Goal: Information Seeking & Learning: Learn about a topic

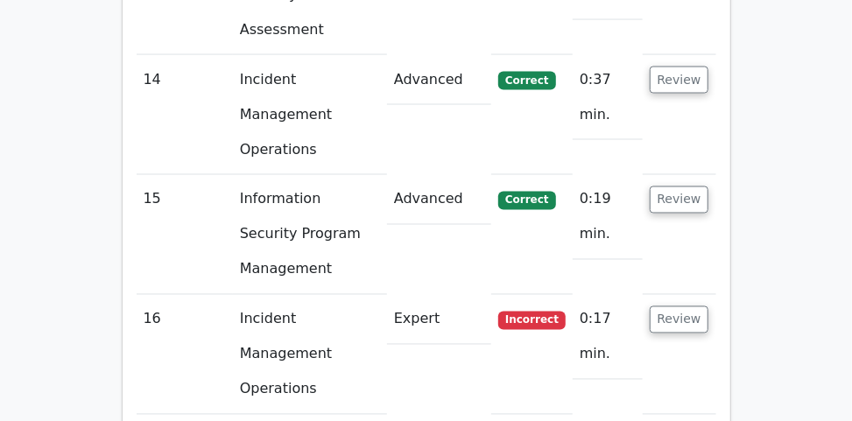
scroll to position [3691, 0]
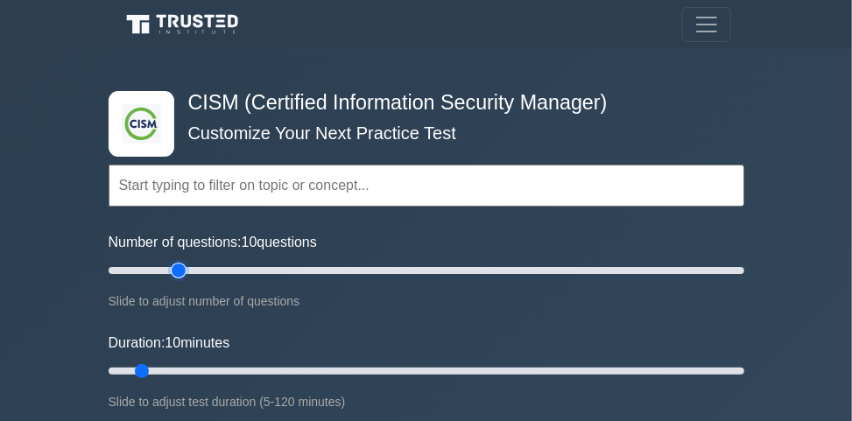
click at [172, 267] on input "Number of questions: 10 questions" at bounding box center [427, 270] width 636 height 21
type input "30"
click at [193, 269] on input "Number of questions: 25 questions" at bounding box center [427, 270] width 636 height 21
click at [280, 370] on input "Duration: 35 minutes" at bounding box center [427, 371] width 636 height 21
type input "40"
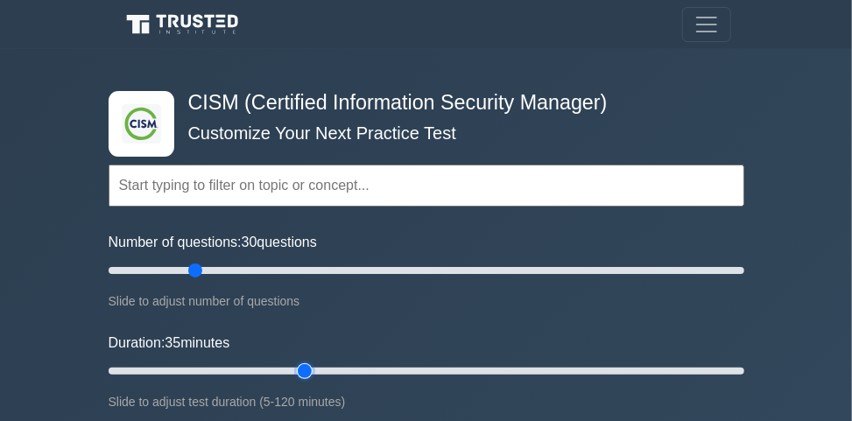
click at [293, 367] on input "Duration: 35 minutes" at bounding box center [427, 371] width 636 height 21
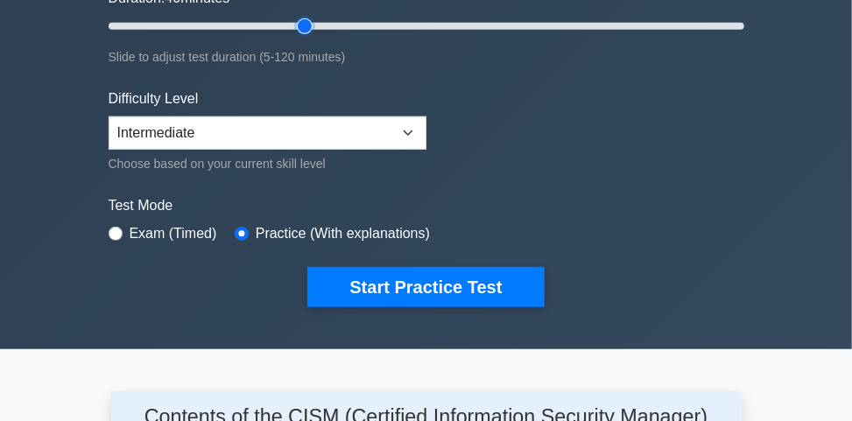
scroll to position [350, 0]
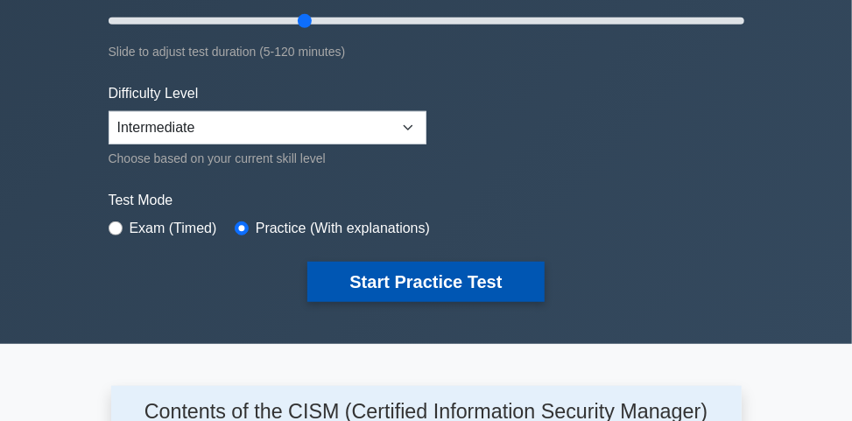
click at [324, 275] on button "Start Practice Test" at bounding box center [425, 282] width 237 height 40
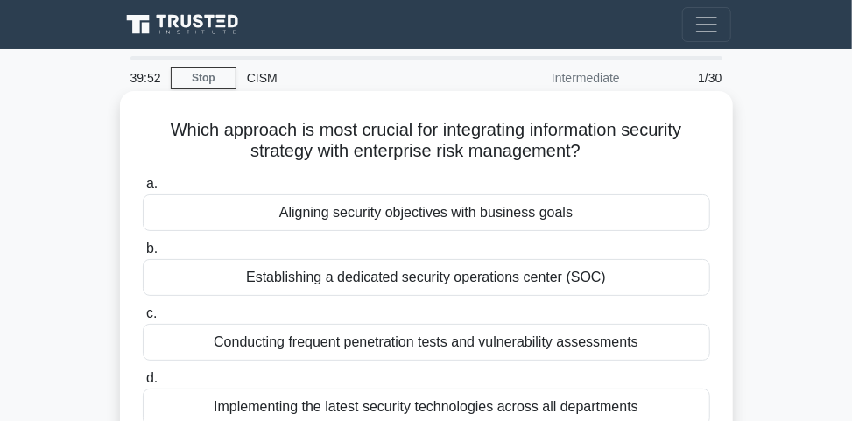
click at [380, 215] on div "Aligning security objectives with business goals" at bounding box center [427, 212] width 568 height 37
click at [143, 190] on input "a. Aligning security objectives with business goals" at bounding box center [143, 184] width 0 height 11
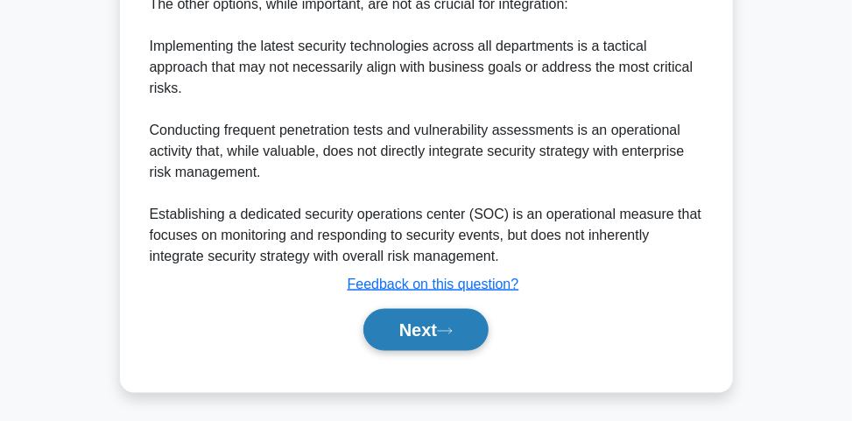
click at [402, 340] on button "Next" at bounding box center [426, 330] width 125 height 42
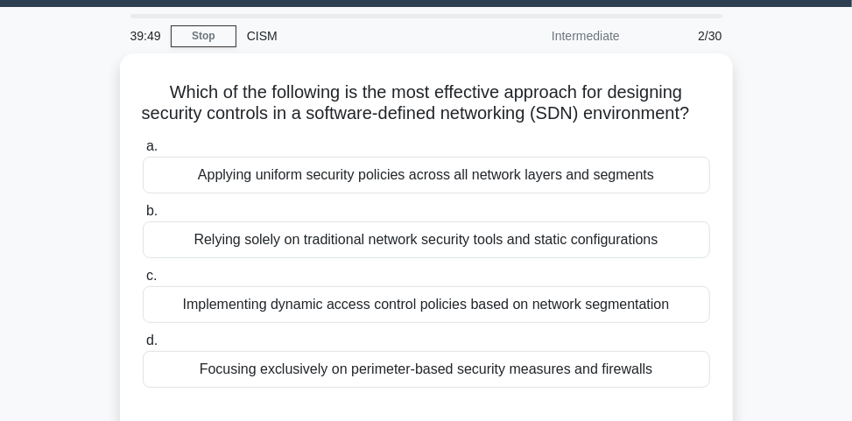
scroll to position [25, 0]
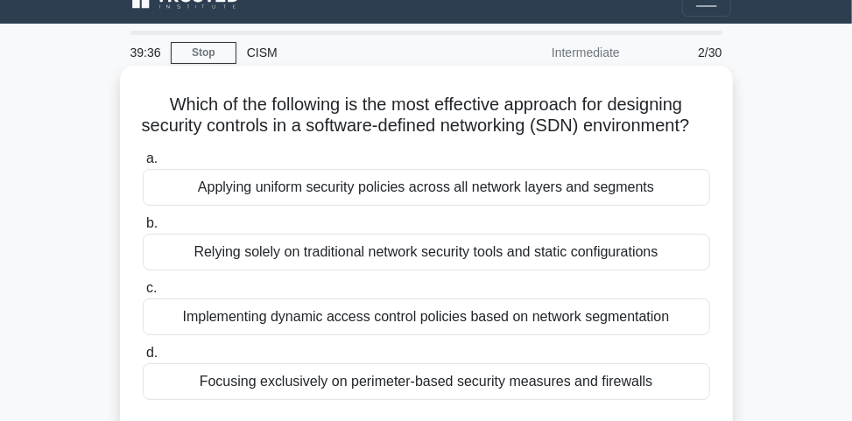
click at [436, 206] on div "Applying uniform security policies across all network layers and segments" at bounding box center [427, 187] width 568 height 37
click at [143, 165] on input "a. Applying uniform security policies across all network layers and segments" at bounding box center [143, 158] width 0 height 11
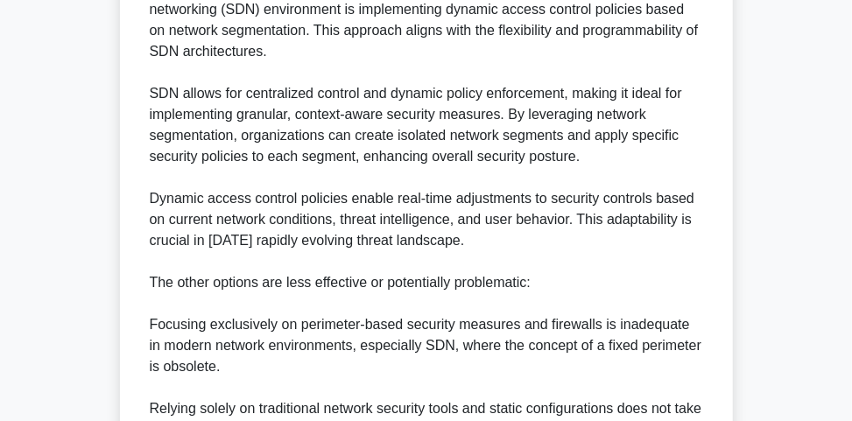
scroll to position [900, 0]
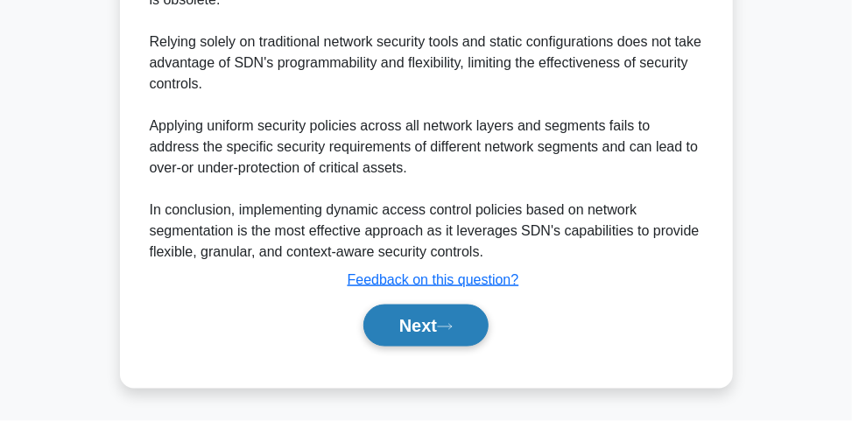
click at [446, 328] on icon at bounding box center [445, 327] width 16 height 10
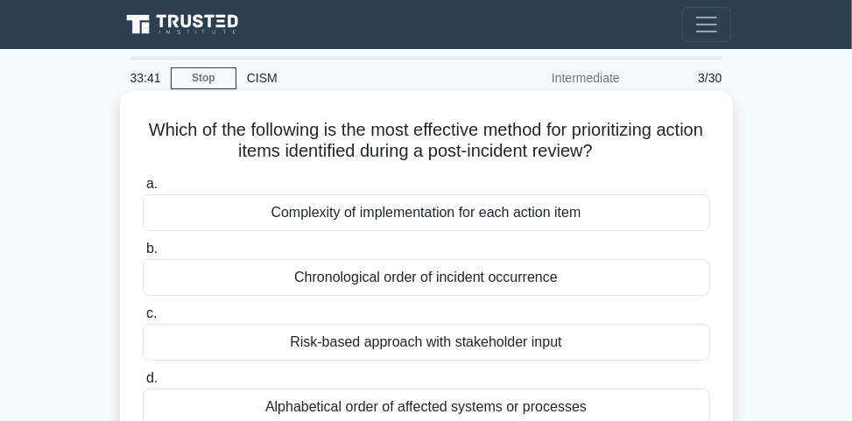
scroll to position [70, 0]
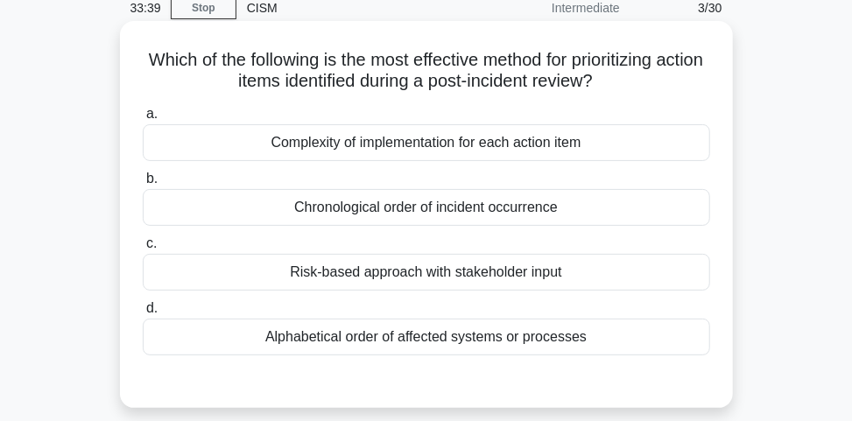
click at [333, 279] on div "Risk-based approach with stakeholder input" at bounding box center [427, 272] width 568 height 37
click at [143, 250] on input "c. Risk-based approach with stakeholder input" at bounding box center [143, 243] width 0 height 11
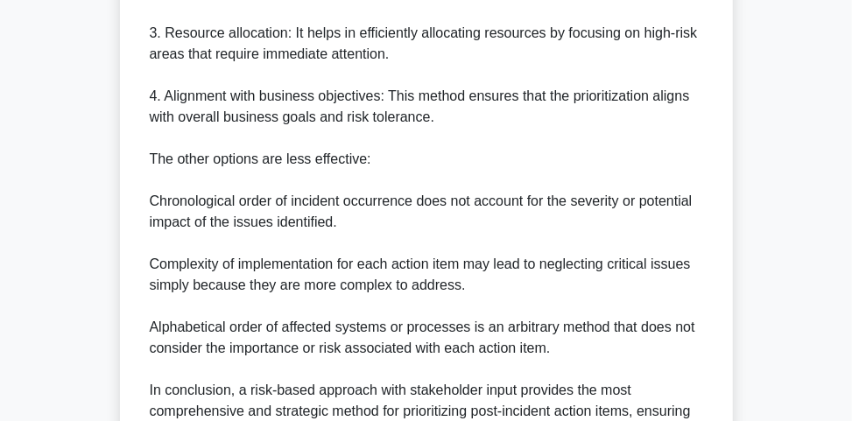
scroll to position [877, 0]
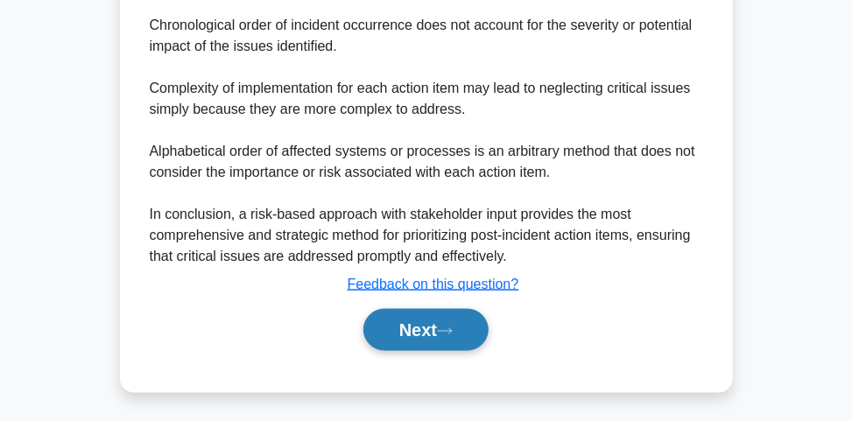
click at [413, 321] on button "Next" at bounding box center [426, 330] width 125 height 42
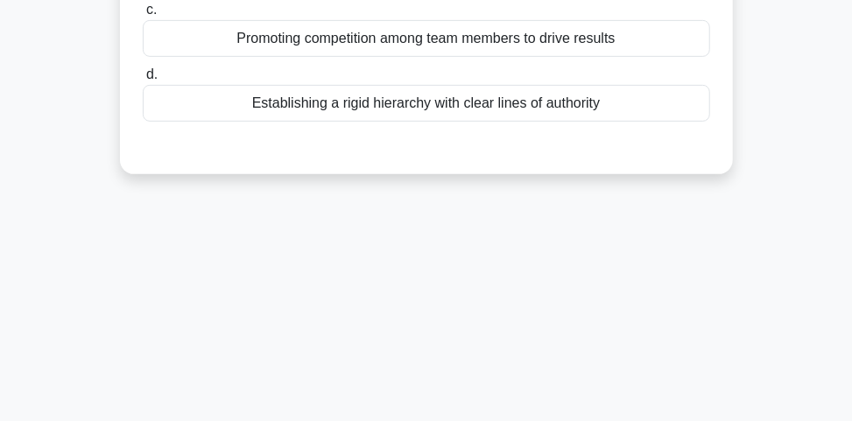
scroll to position [25, 0]
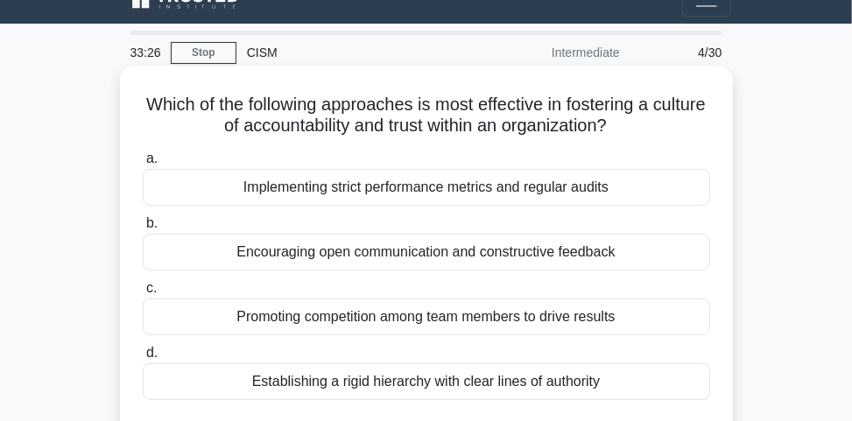
click at [425, 241] on div "Encouraging open communication and constructive feedback" at bounding box center [427, 252] width 568 height 37
click at [143, 230] on input "b. Encouraging open communication and constructive feedback" at bounding box center [143, 223] width 0 height 11
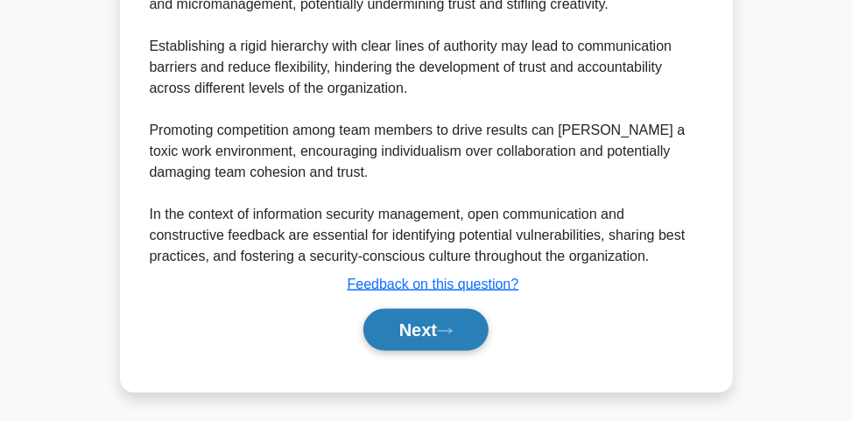
click at [428, 329] on button "Next" at bounding box center [426, 330] width 125 height 42
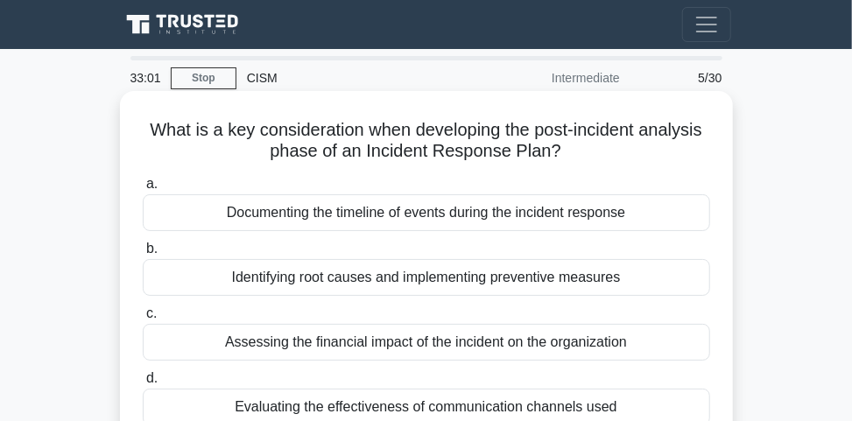
scroll to position [70, 0]
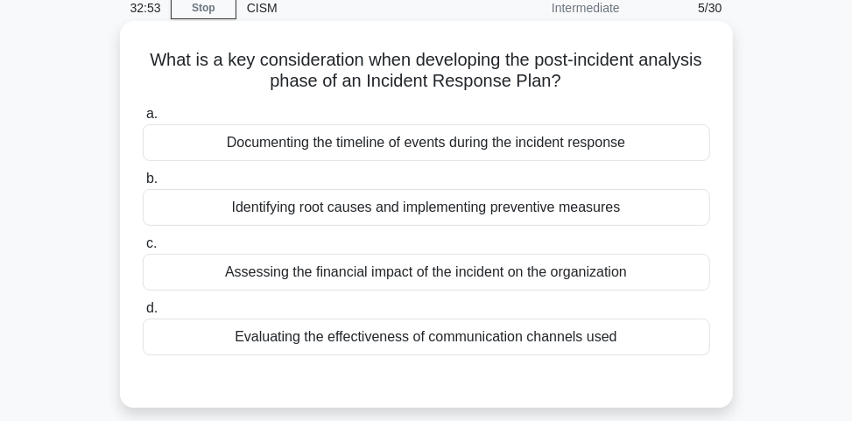
click at [520, 212] on div "Identifying root causes and implementing preventive measures" at bounding box center [427, 207] width 568 height 37
click at [143, 185] on input "b. Identifying root causes and implementing preventive measures" at bounding box center [143, 178] width 0 height 11
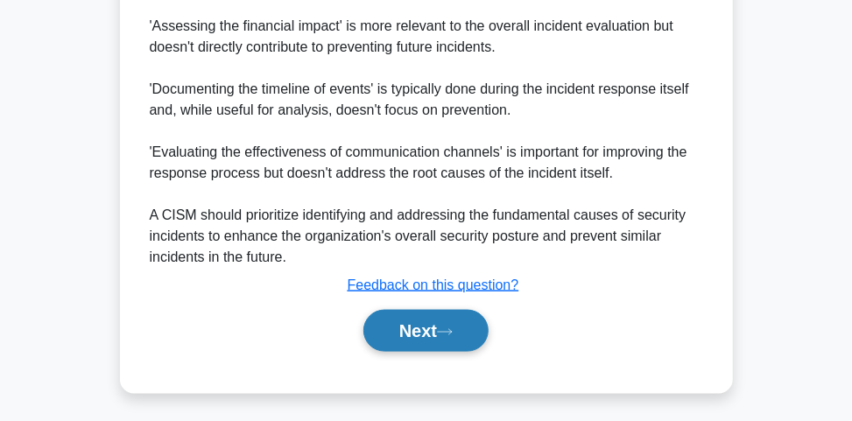
click at [470, 333] on button "Next" at bounding box center [426, 331] width 125 height 42
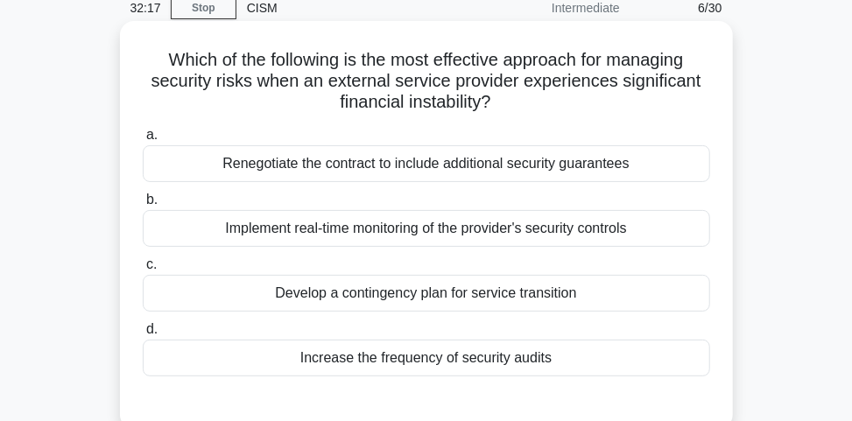
click at [561, 291] on div "Develop a contingency plan for service transition" at bounding box center [427, 293] width 568 height 37
click at [143, 271] on input "c. Develop a contingency plan for service transition" at bounding box center [143, 264] width 0 height 11
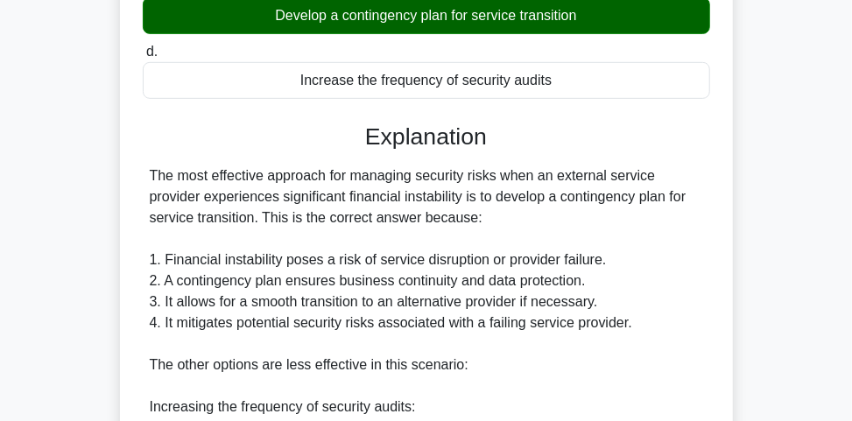
scroll to position [771, 0]
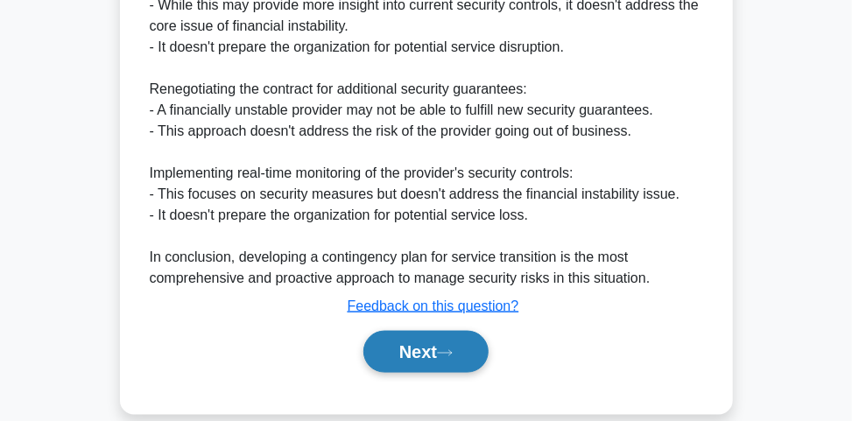
click at [465, 349] on button "Next" at bounding box center [426, 352] width 125 height 42
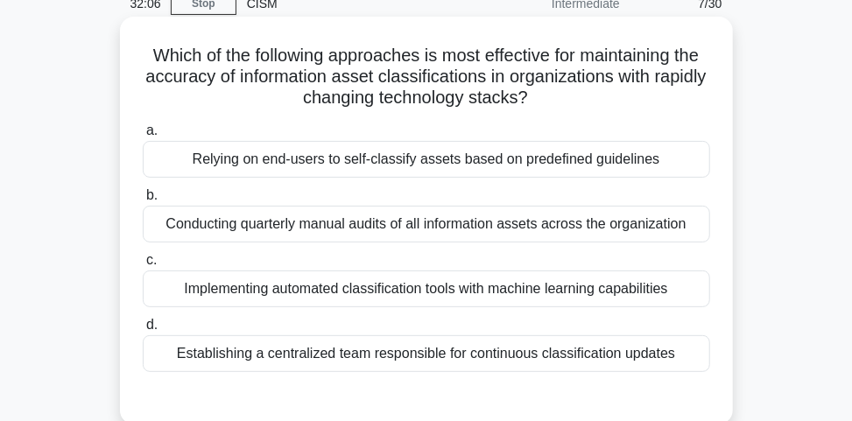
scroll to position [95, 0]
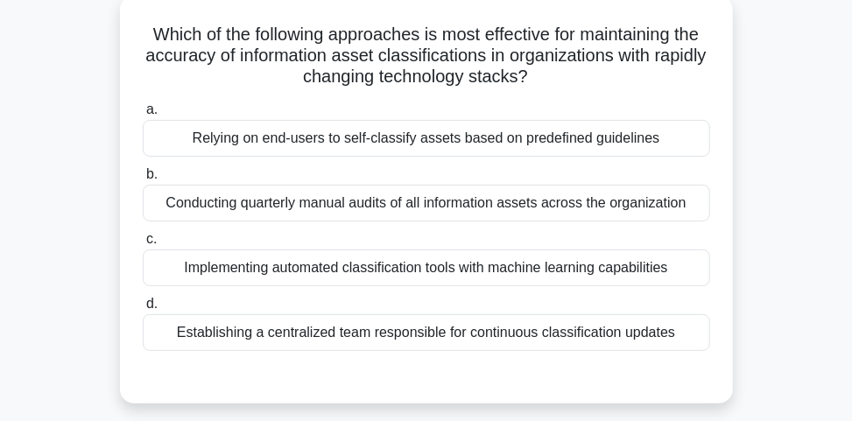
click at [503, 266] on div "Implementing automated classification tools with machine learning capabilities" at bounding box center [427, 268] width 568 height 37
click at [143, 245] on input "c. Implementing automated classification tools with machine learning capabiliti…" at bounding box center [143, 239] width 0 height 11
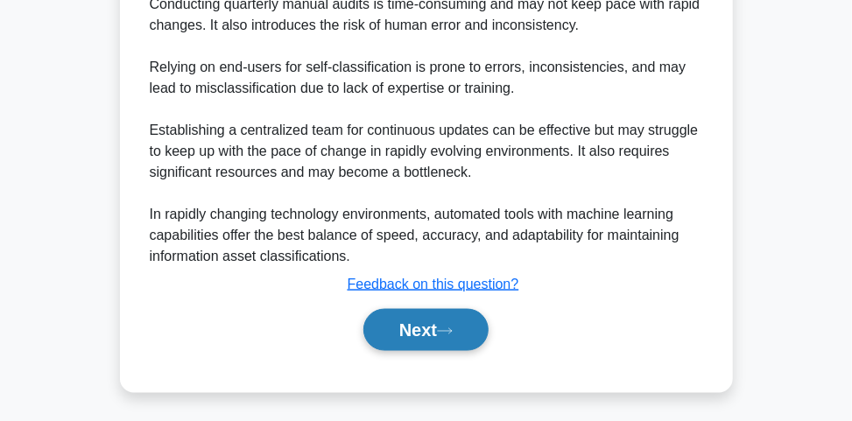
click at [448, 327] on icon at bounding box center [445, 332] width 16 height 10
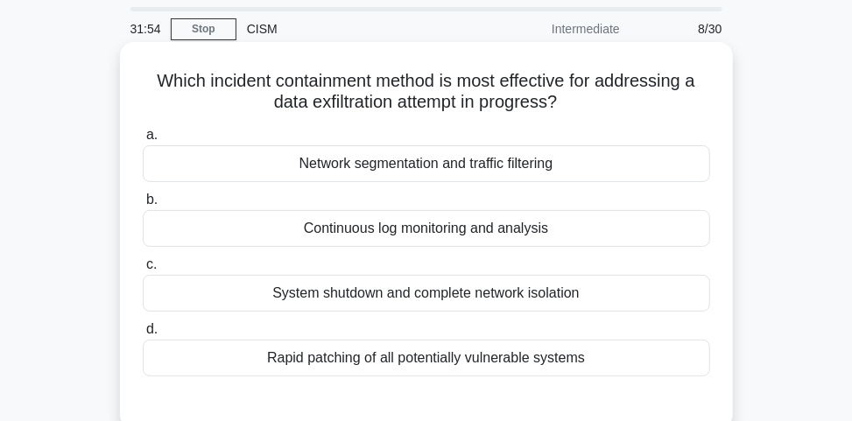
scroll to position [70, 0]
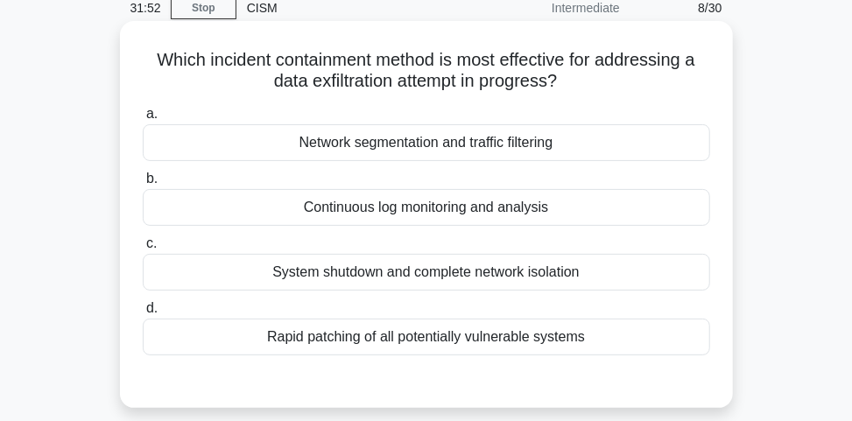
click at [457, 145] on div "Network segmentation and traffic filtering" at bounding box center [427, 142] width 568 height 37
click at [143, 120] on input "a. Network segmentation and traffic filtering" at bounding box center [143, 114] width 0 height 11
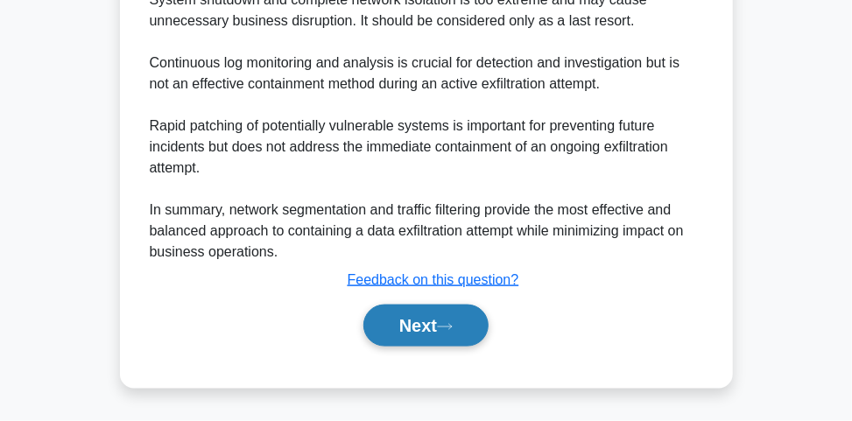
click at [437, 334] on button "Next" at bounding box center [426, 326] width 125 height 42
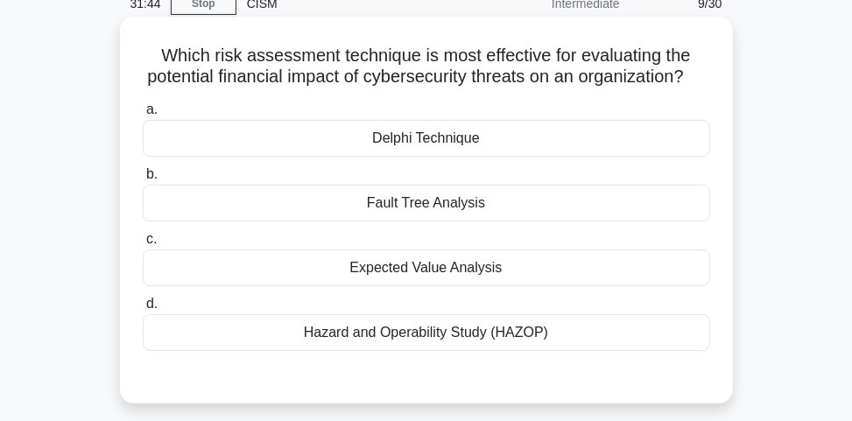
scroll to position [95, 0]
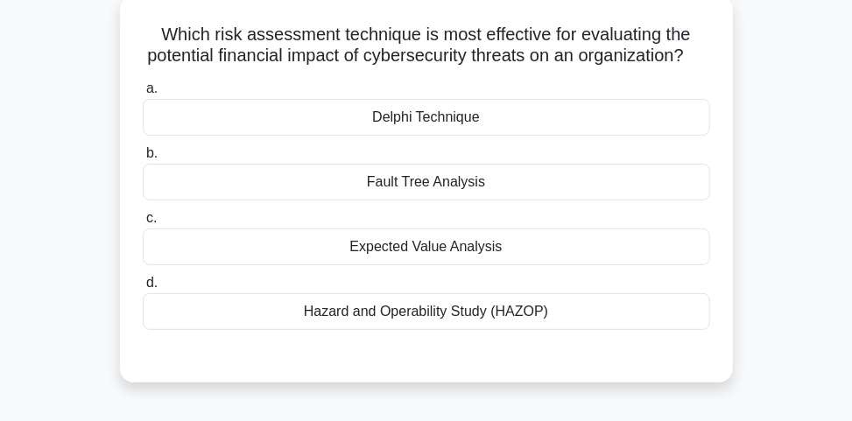
click at [481, 265] on div "Expected Value Analysis" at bounding box center [427, 247] width 568 height 37
click at [143, 224] on input "c. Expected Value Analysis" at bounding box center [143, 218] width 0 height 11
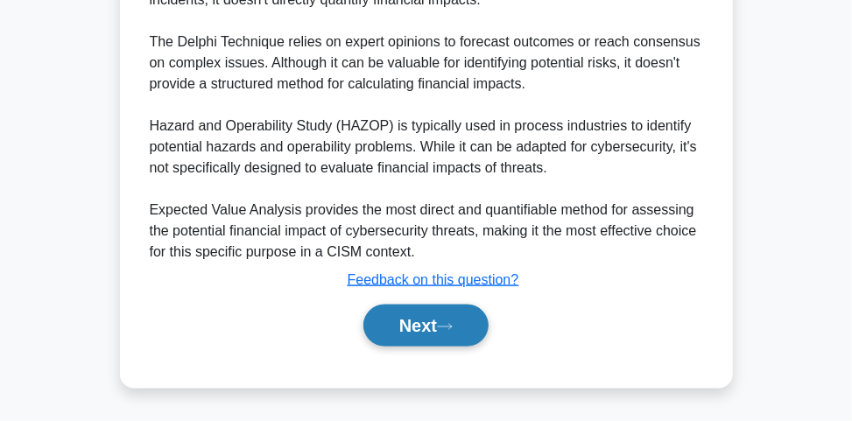
click at [461, 336] on button "Next" at bounding box center [426, 326] width 125 height 42
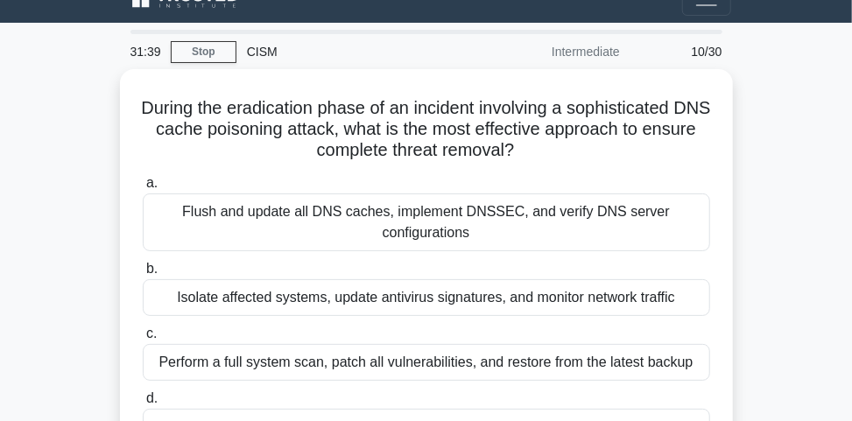
scroll to position [25, 0]
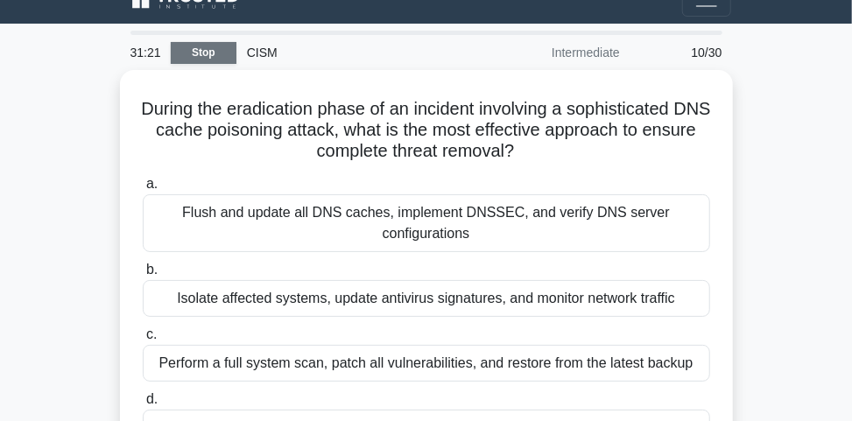
click at [195, 49] on link "Stop" at bounding box center [204, 53] width 66 height 22
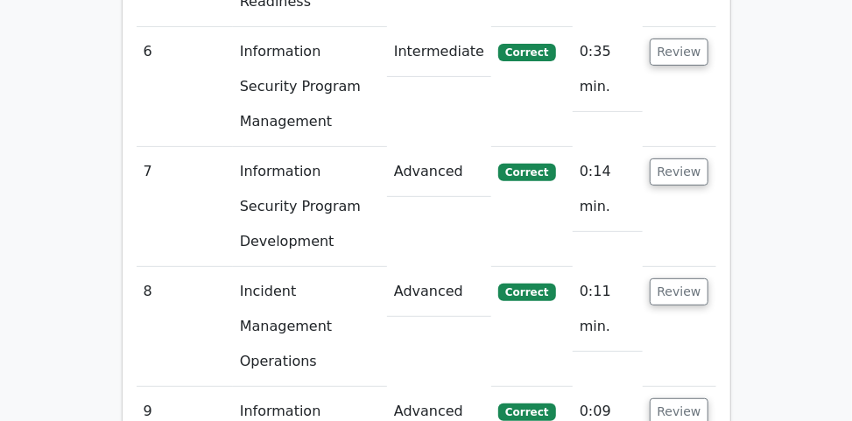
scroll to position [2800, 0]
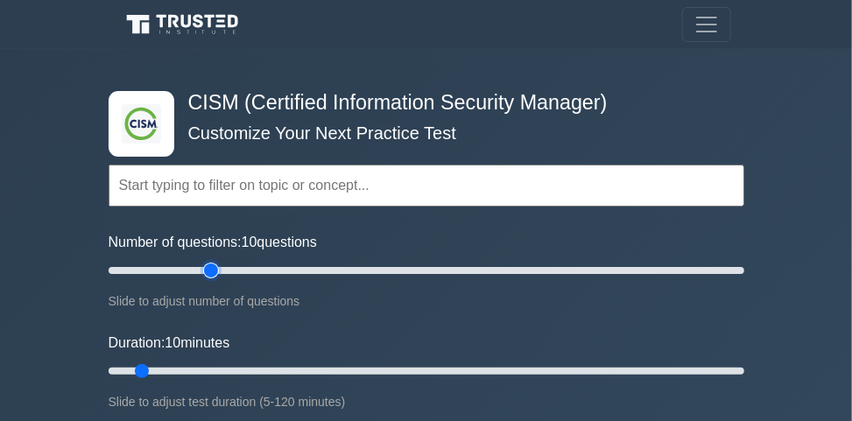
click at [206, 271] on input "Number of questions: 10 questions" at bounding box center [427, 270] width 636 height 21
type input "30"
click at [201, 269] on input "Number of questions: 35 questions" at bounding box center [427, 270] width 636 height 21
type input "30"
click at [238, 373] on input "Duration: 10 minutes" at bounding box center [427, 371] width 636 height 21
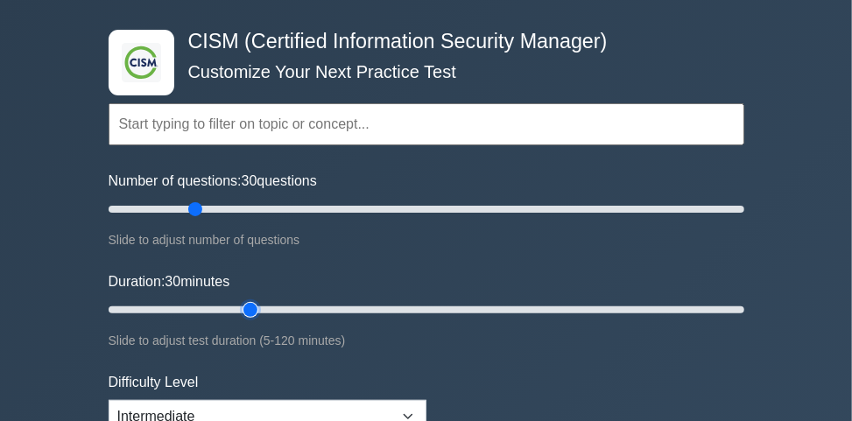
scroll to position [280, 0]
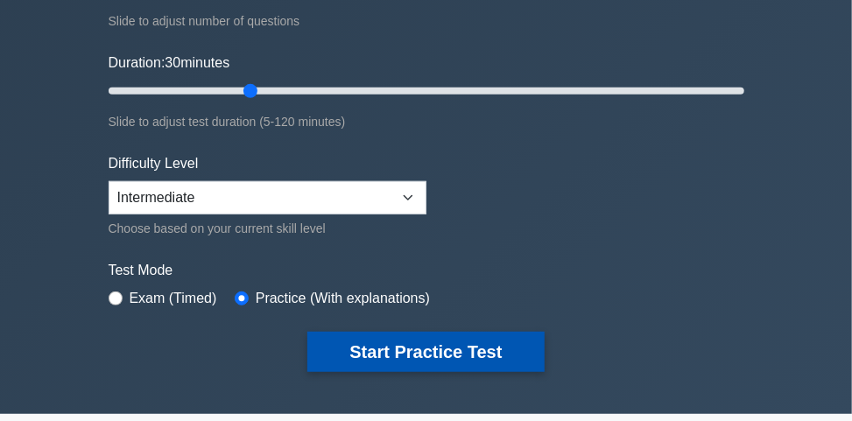
click at [400, 356] on button "Start Practice Test" at bounding box center [425, 352] width 237 height 40
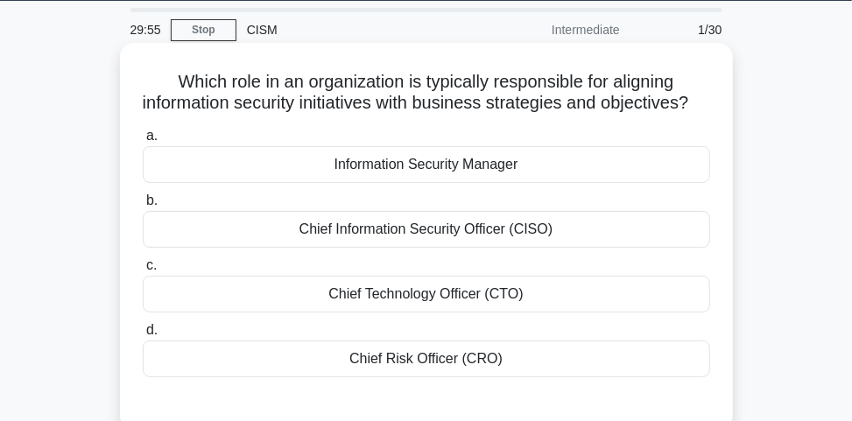
scroll to position [70, 0]
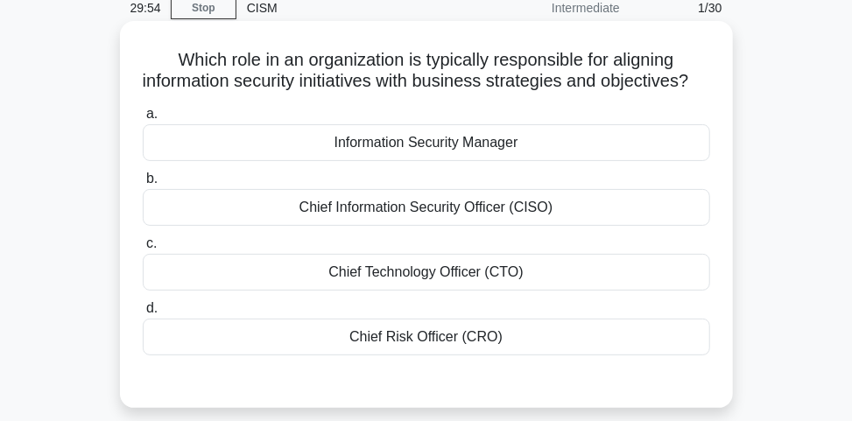
click at [425, 226] on div "Chief Information Security Officer (CISO)" at bounding box center [427, 207] width 568 height 37
click at [143, 185] on input "b. Chief Information Security Officer (CISO)" at bounding box center [143, 178] width 0 height 11
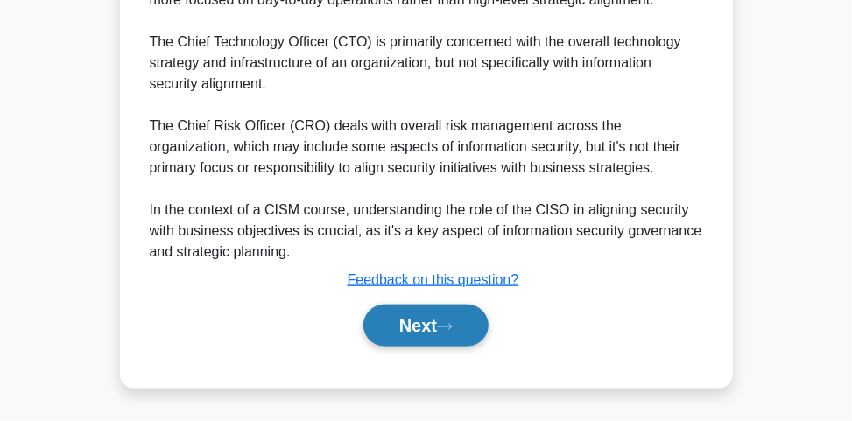
click at [436, 326] on button "Next" at bounding box center [426, 326] width 125 height 42
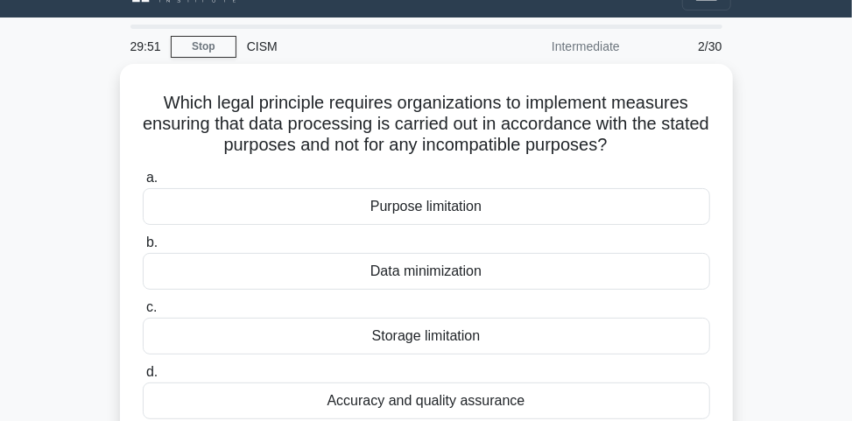
scroll to position [25, 0]
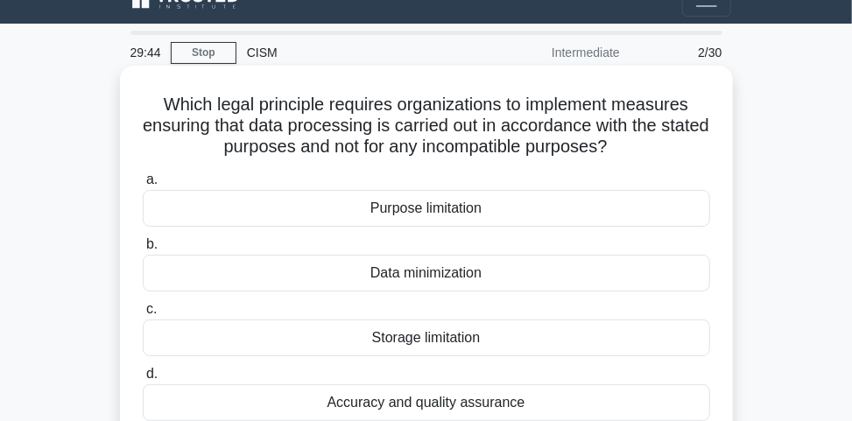
click at [485, 200] on div "Purpose limitation" at bounding box center [427, 208] width 568 height 37
click at [143, 186] on input "a. Purpose limitation" at bounding box center [143, 179] width 0 height 11
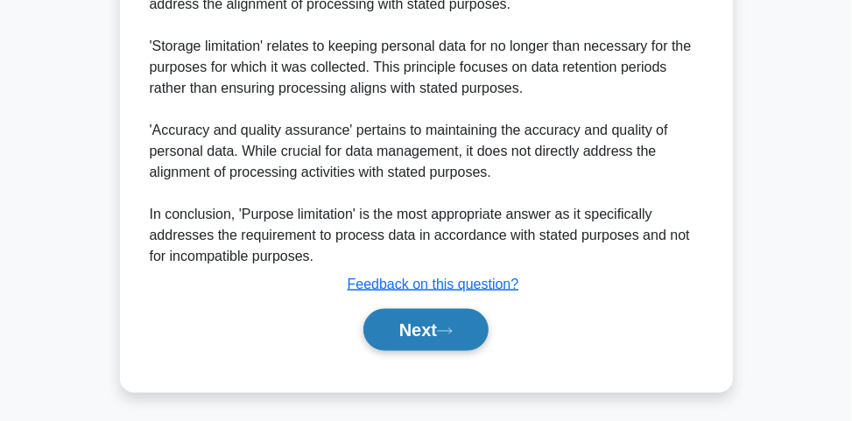
click at [440, 333] on button "Next" at bounding box center [426, 330] width 125 height 42
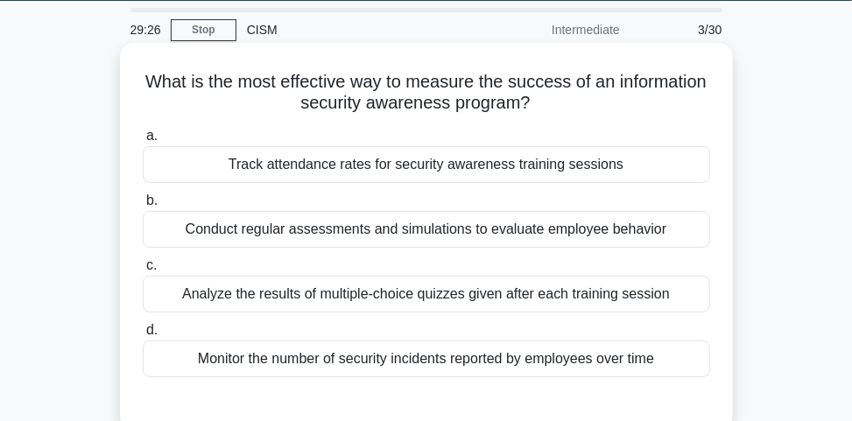
scroll to position [70, 0]
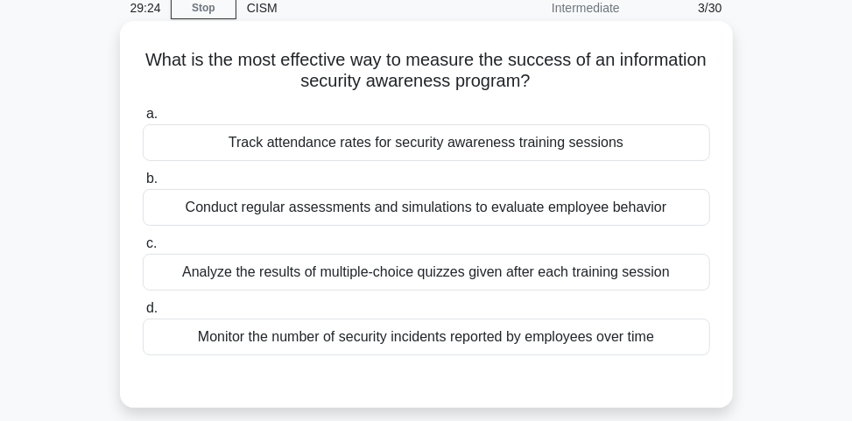
click at [428, 201] on div "Conduct regular assessments and simulations to evaluate employee behavior" at bounding box center [427, 207] width 568 height 37
click at [143, 185] on input "b. Conduct regular assessments and simulations to evaluate employee behavior" at bounding box center [143, 178] width 0 height 11
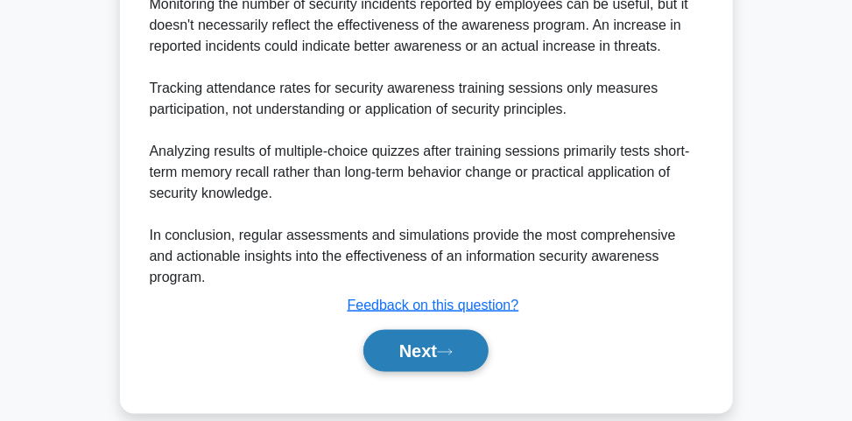
click at [414, 330] on button "Next" at bounding box center [426, 351] width 125 height 42
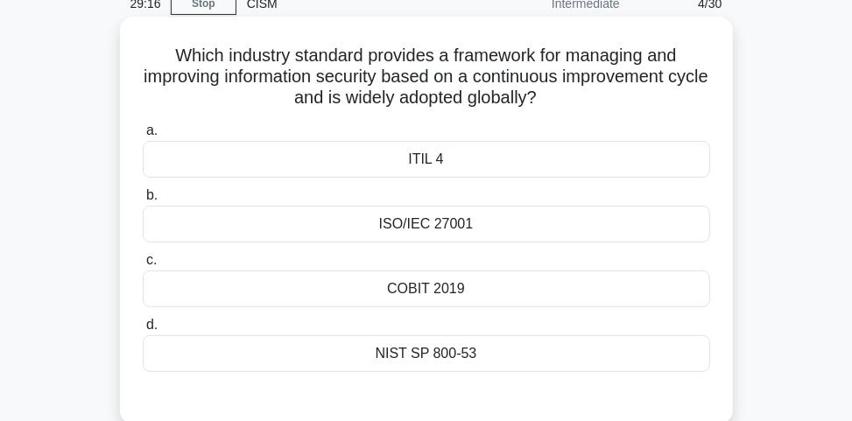
scroll to position [95, 0]
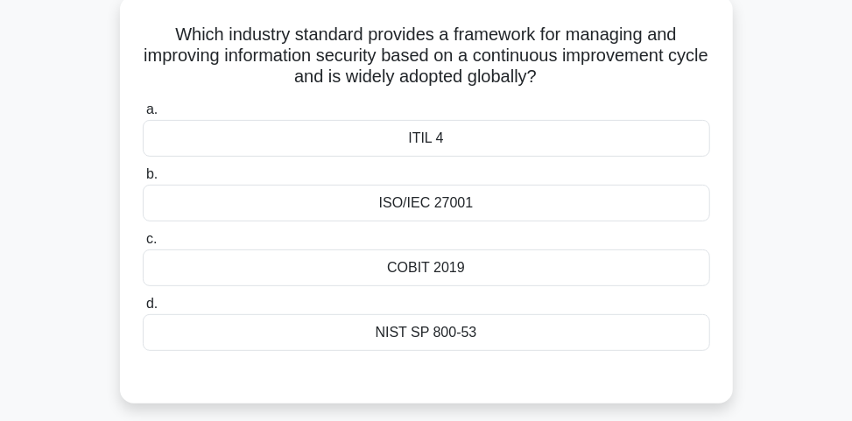
click at [463, 206] on div "ISO/IEC 27001" at bounding box center [427, 203] width 568 height 37
click at [143, 180] on input "b. ISO/IEC 27001" at bounding box center [143, 174] width 0 height 11
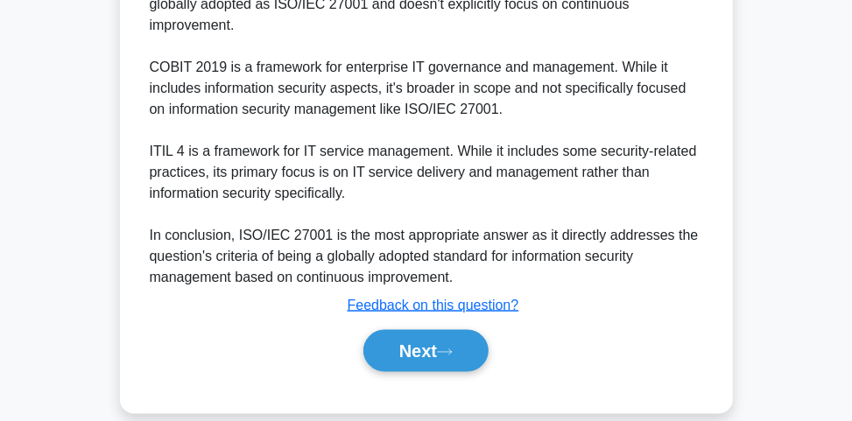
click at [456, 339] on button "Next" at bounding box center [426, 351] width 125 height 42
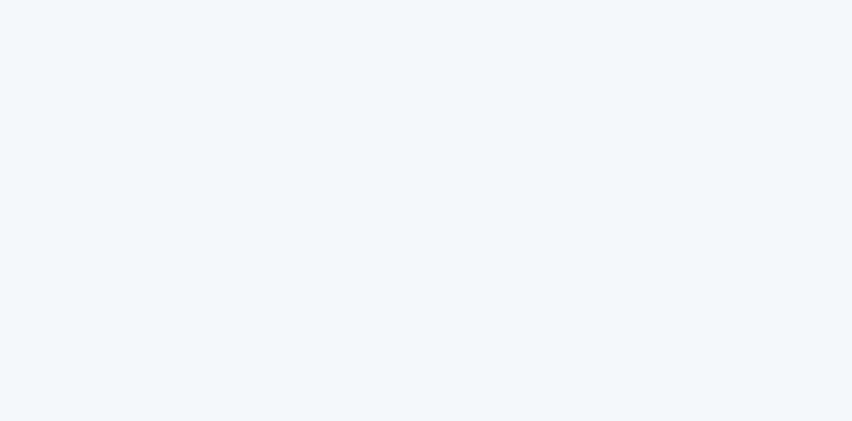
scroll to position [25, 0]
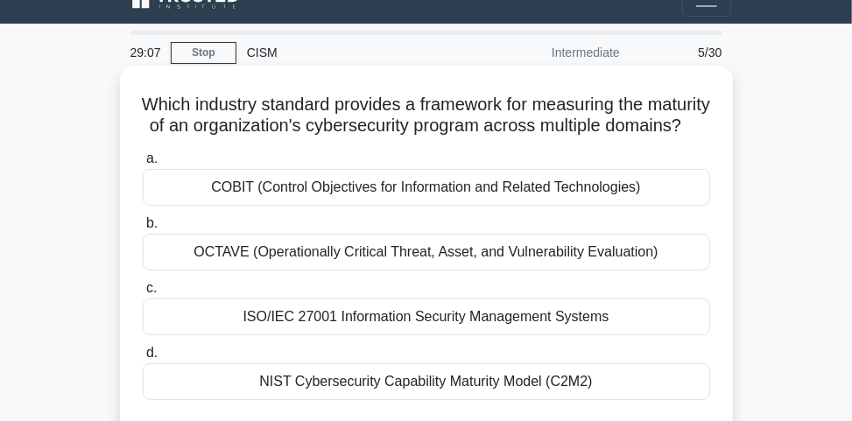
click at [414, 333] on div "ISO/IEC 27001 Information Security Management Systems" at bounding box center [427, 317] width 568 height 37
click at [143, 294] on input "c. ISO/IEC 27001 Information Security Management Systems" at bounding box center [143, 288] width 0 height 11
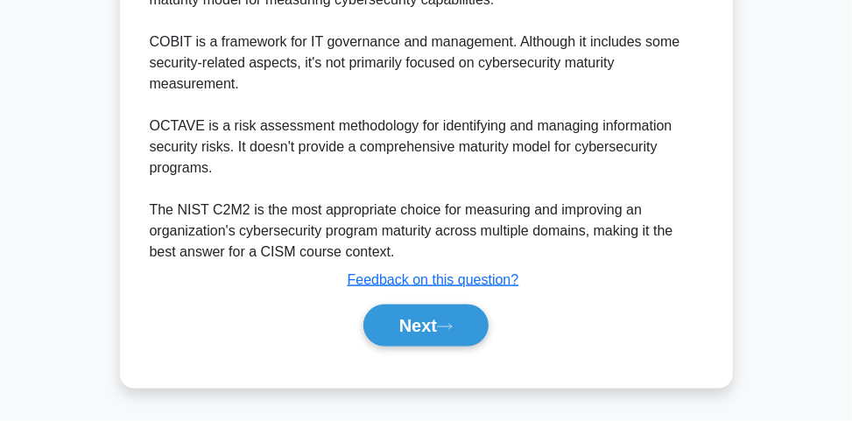
click at [412, 341] on button "Next" at bounding box center [426, 326] width 125 height 42
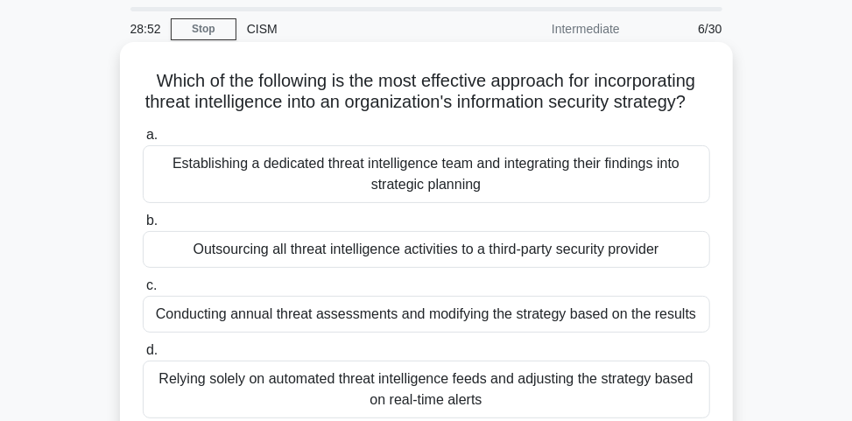
scroll to position [70, 0]
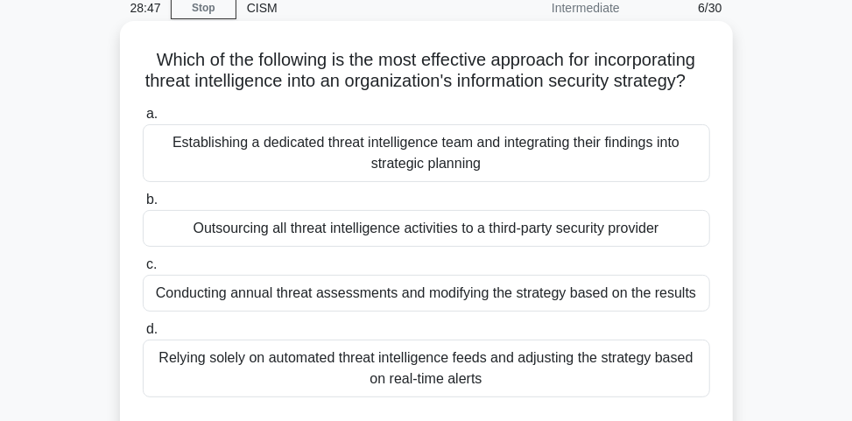
click at [520, 147] on div "Establishing a dedicated threat intelligence team and integrating their finding…" at bounding box center [427, 153] width 568 height 58
click at [143, 120] on input "a. Establishing a dedicated threat intelligence team and integrating their find…" at bounding box center [143, 114] width 0 height 11
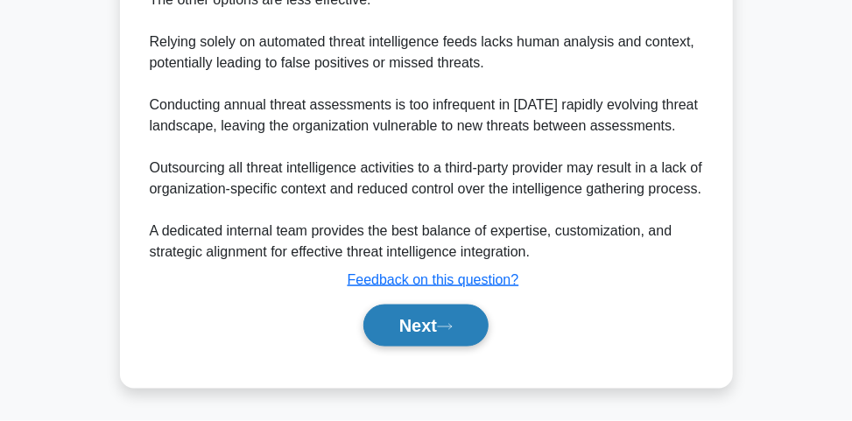
click at [443, 328] on button "Next" at bounding box center [426, 326] width 125 height 42
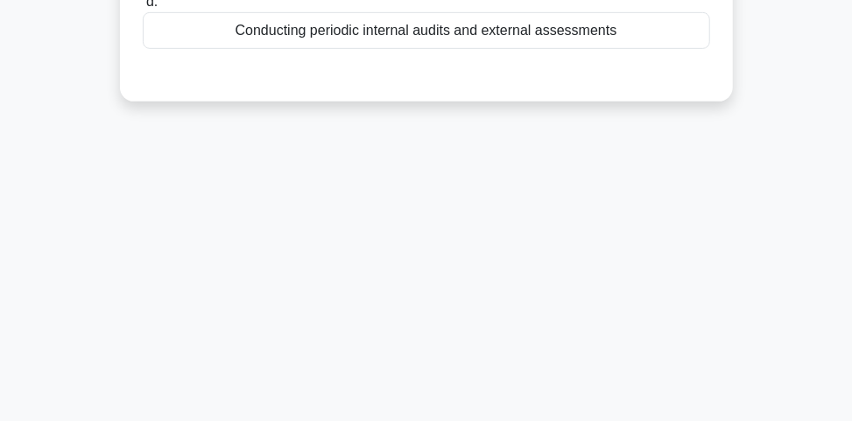
scroll to position [95, 0]
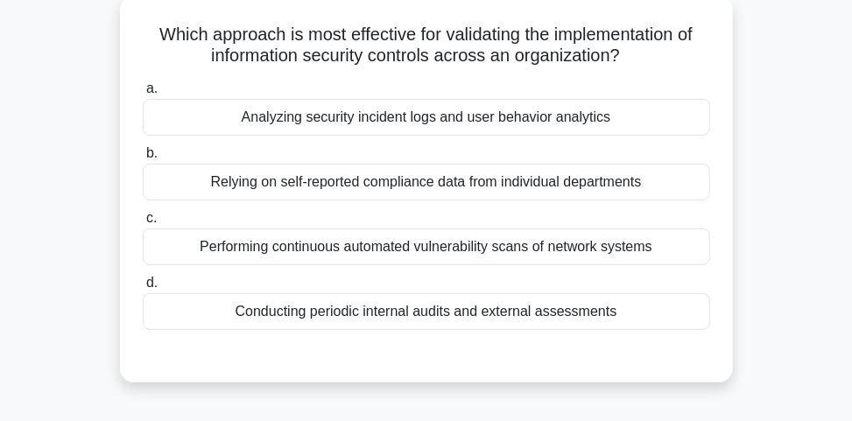
click at [309, 311] on div "Conducting periodic internal audits and external assessments" at bounding box center [427, 311] width 568 height 37
click at [143, 289] on input "d. Conducting periodic internal audits and external assessments" at bounding box center [143, 283] width 0 height 11
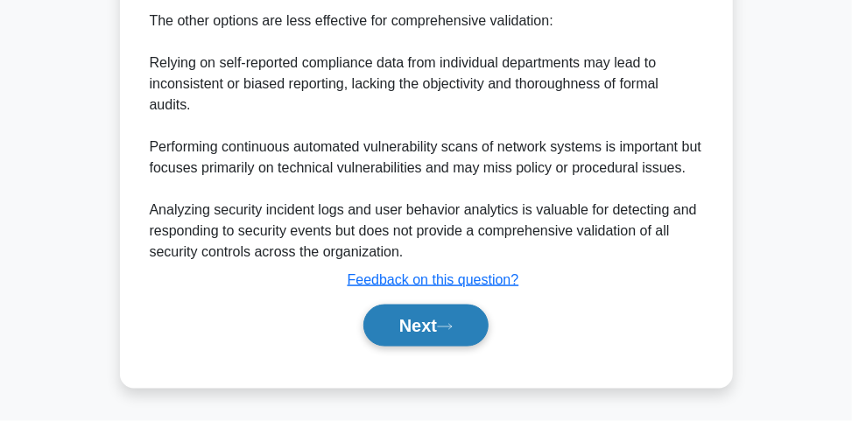
click at [418, 335] on button "Next" at bounding box center [426, 326] width 125 height 42
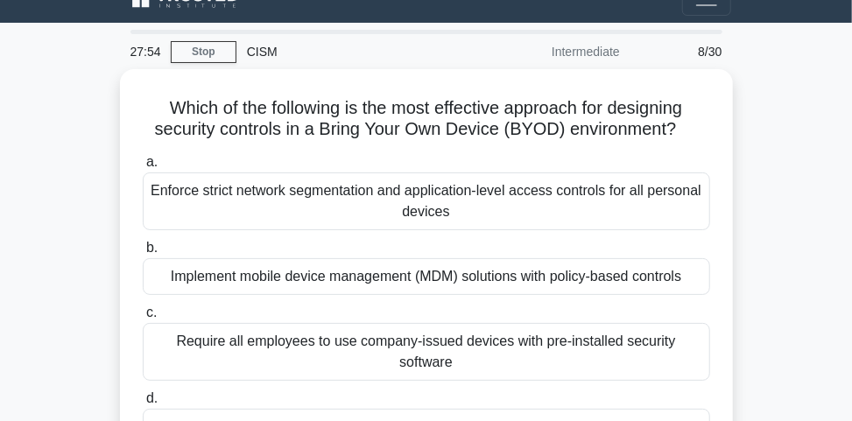
scroll to position [25, 0]
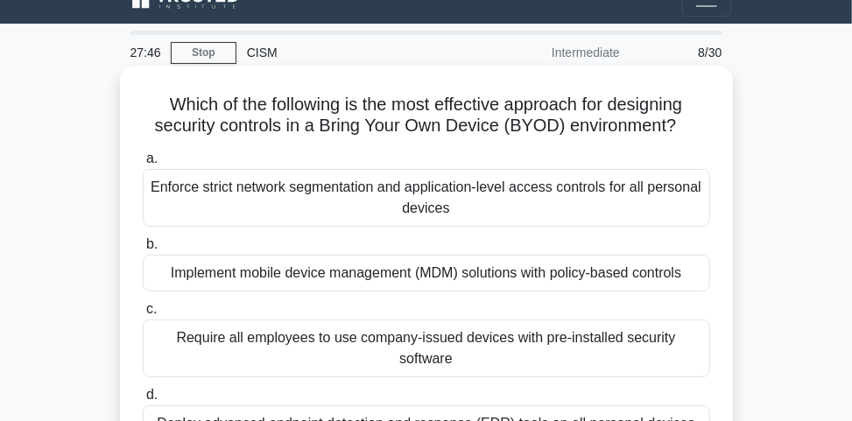
click at [321, 278] on div "Implement mobile device management (MDM) solutions with policy-based controls" at bounding box center [427, 273] width 568 height 37
click at [143, 251] on input "b. Implement mobile device management (MDM) solutions with policy-based controls" at bounding box center [143, 244] width 0 height 11
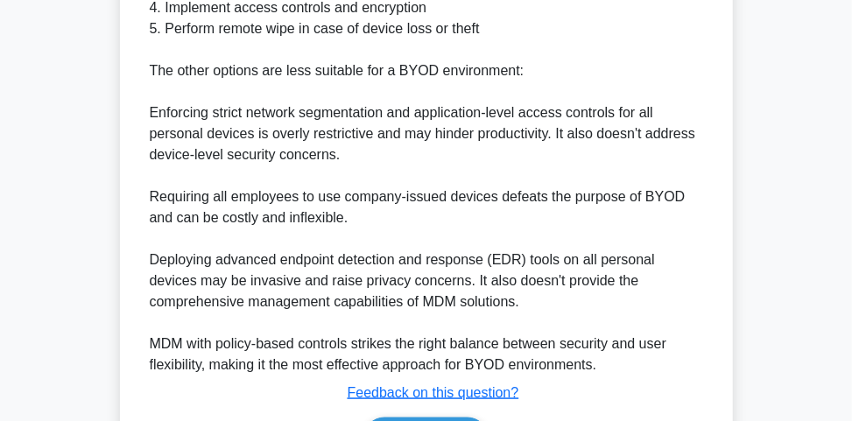
scroll to position [814, 0]
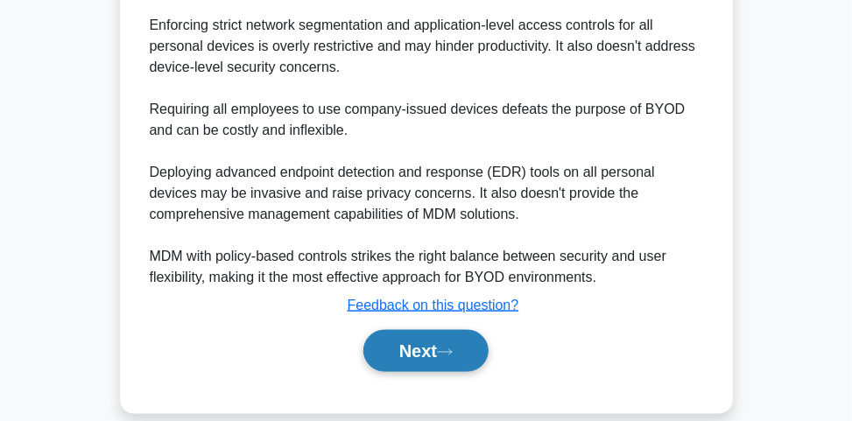
click at [380, 330] on button "Next" at bounding box center [426, 351] width 125 height 42
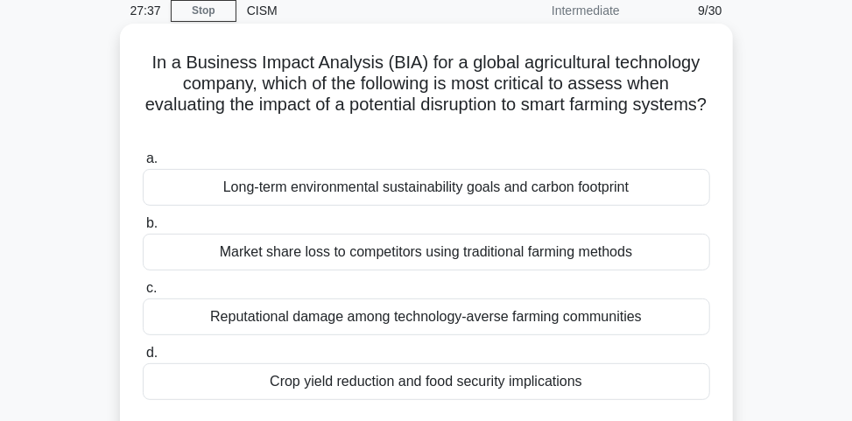
scroll to position [70, 0]
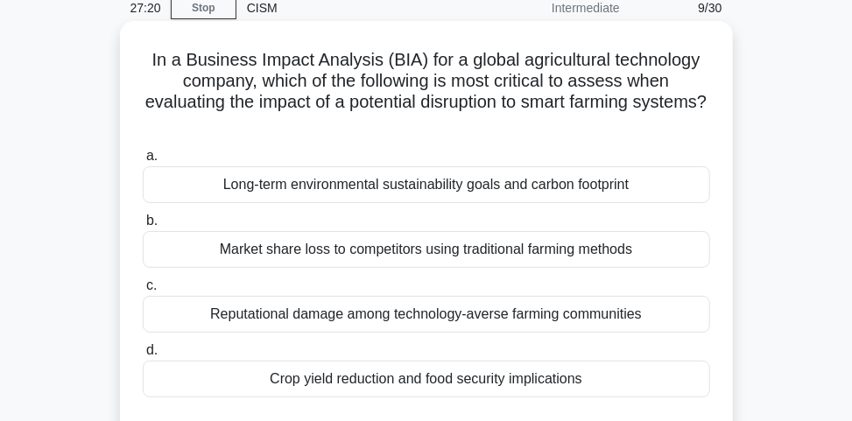
click at [349, 385] on div "Crop yield reduction and food security implications" at bounding box center [427, 379] width 568 height 37
click at [143, 357] on input "d. Crop yield reduction and food security implications" at bounding box center [143, 350] width 0 height 11
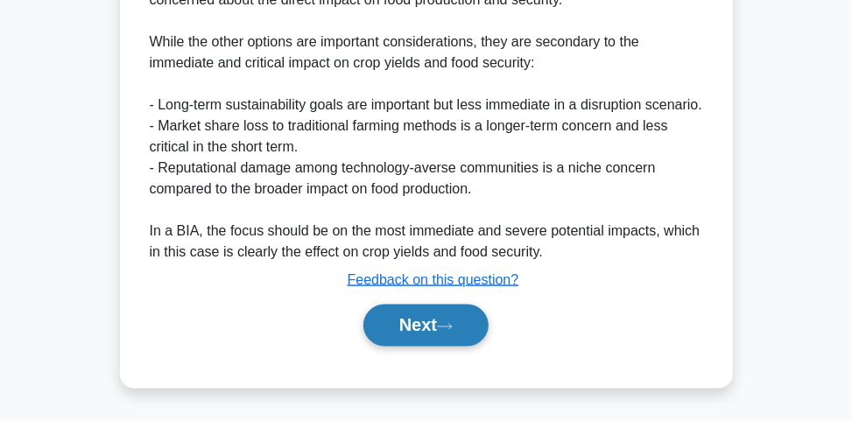
click at [399, 331] on button "Next" at bounding box center [426, 326] width 125 height 42
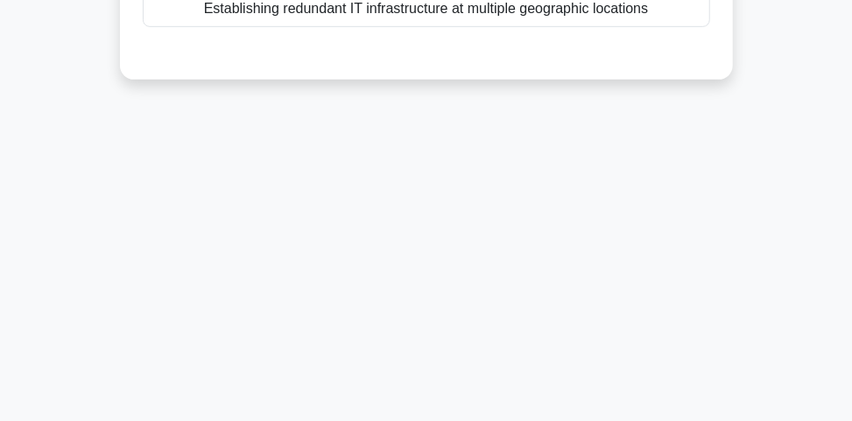
scroll to position [95, 0]
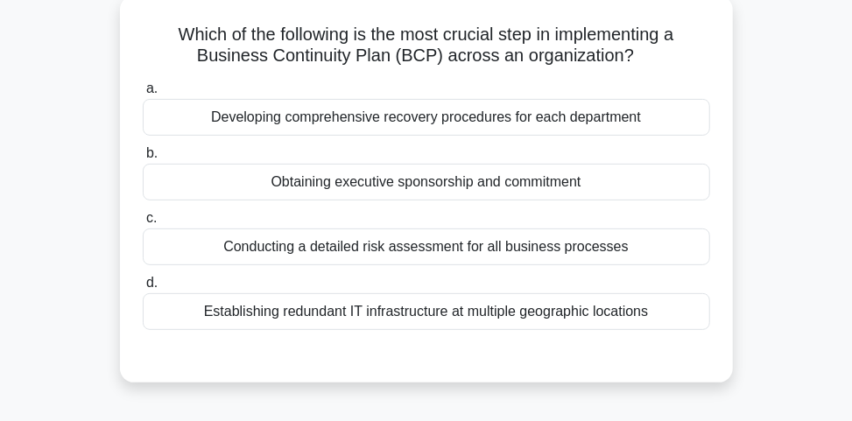
click at [294, 249] on div "Conducting a detailed risk assessment for all business processes" at bounding box center [427, 247] width 568 height 37
click at [143, 224] on input "c. Conducting a detailed risk assessment for all business processes" at bounding box center [143, 218] width 0 height 11
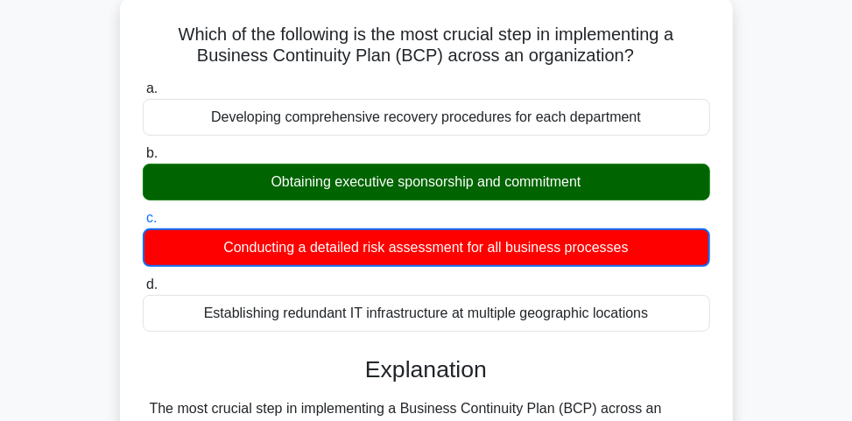
scroll to position [752, 0]
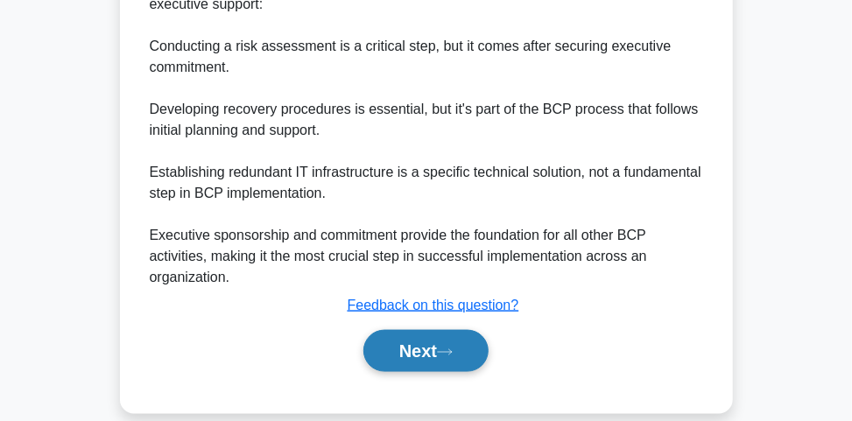
click at [429, 330] on button "Next" at bounding box center [426, 351] width 125 height 42
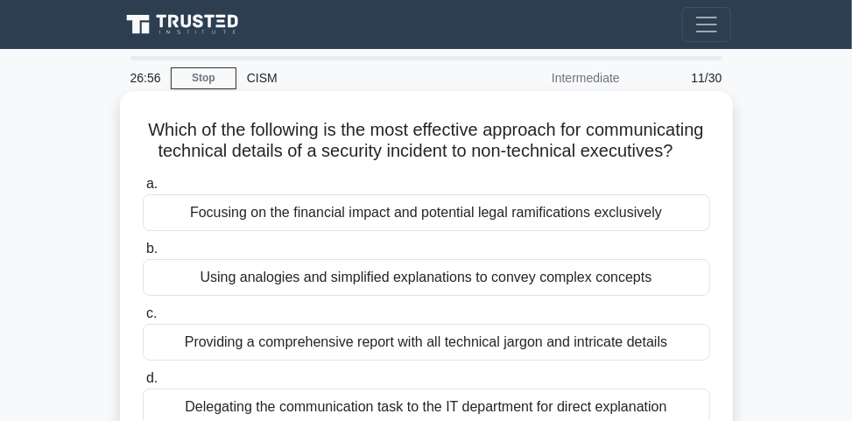
scroll to position [70, 0]
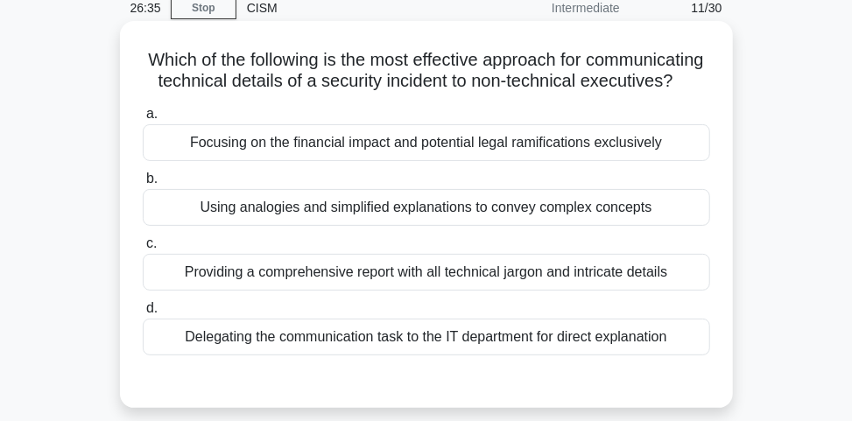
click at [351, 226] on div "Using analogies and simplified explanations to convey complex concepts" at bounding box center [427, 207] width 568 height 37
click at [143, 185] on input "b. Using analogies and simplified explanations to convey complex concepts" at bounding box center [143, 178] width 0 height 11
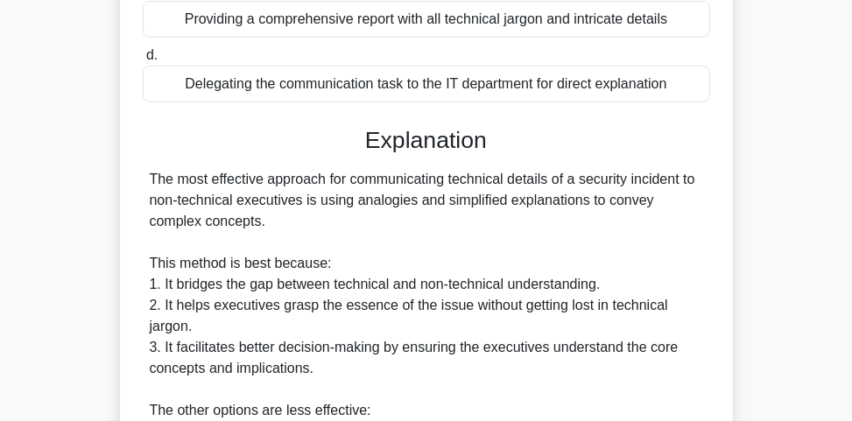
scroll to position [771, 0]
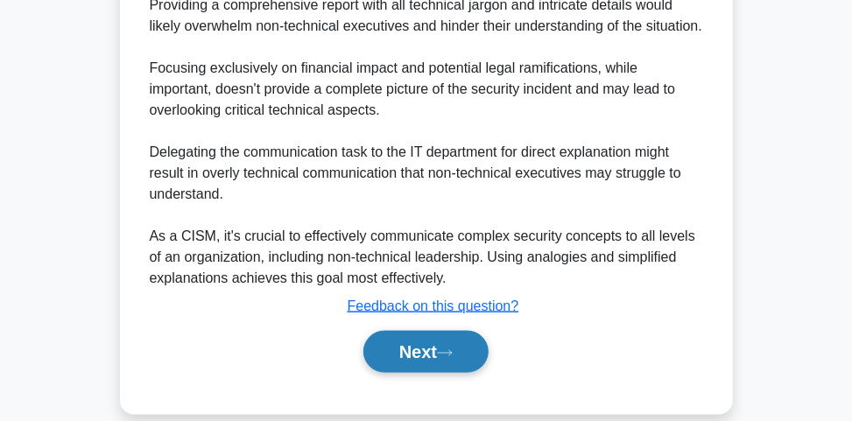
click at [437, 373] on button "Next" at bounding box center [426, 352] width 125 height 42
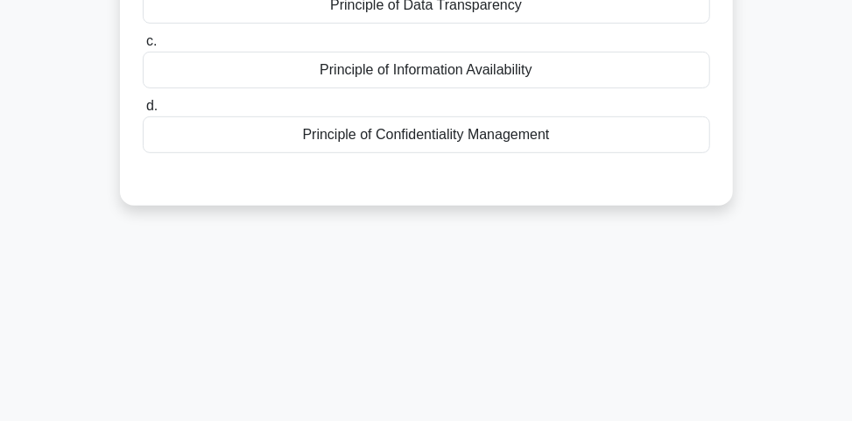
scroll to position [25, 0]
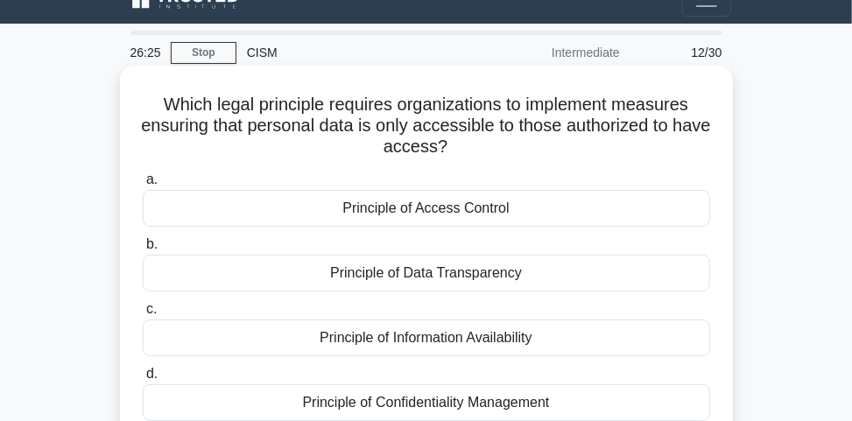
click at [426, 197] on div "Principle of Access Control" at bounding box center [427, 208] width 568 height 37
click at [143, 186] on input "a. Principle of Access Control" at bounding box center [143, 179] width 0 height 11
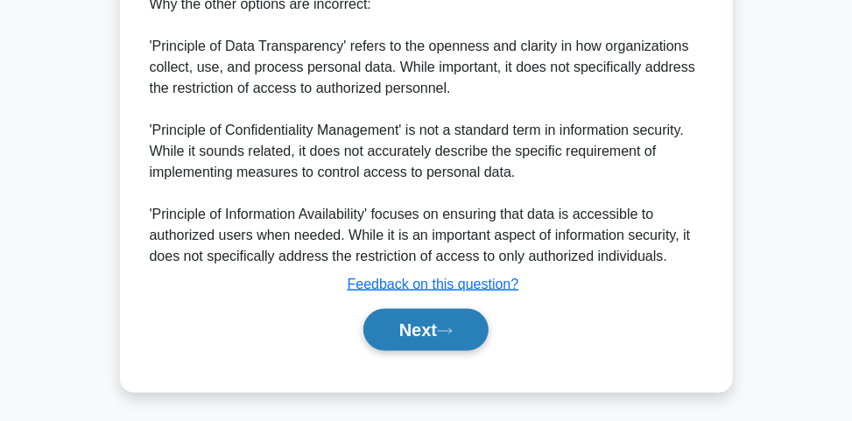
click at [431, 323] on button "Next" at bounding box center [426, 330] width 125 height 42
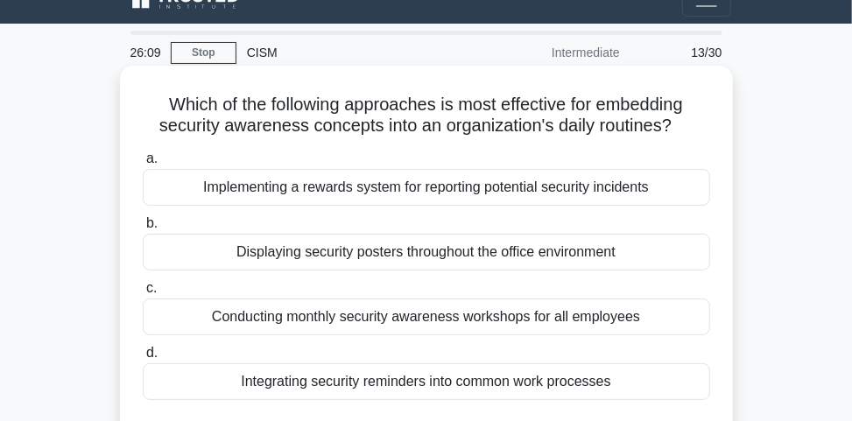
click at [341, 191] on div "Implementing a rewards system for reporting potential security incidents" at bounding box center [427, 187] width 568 height 37
click at [143, 165] on input "a. Implementing a rewards system for reporting potential security incidents" at bounding box center [143, 158] width 0 height 11
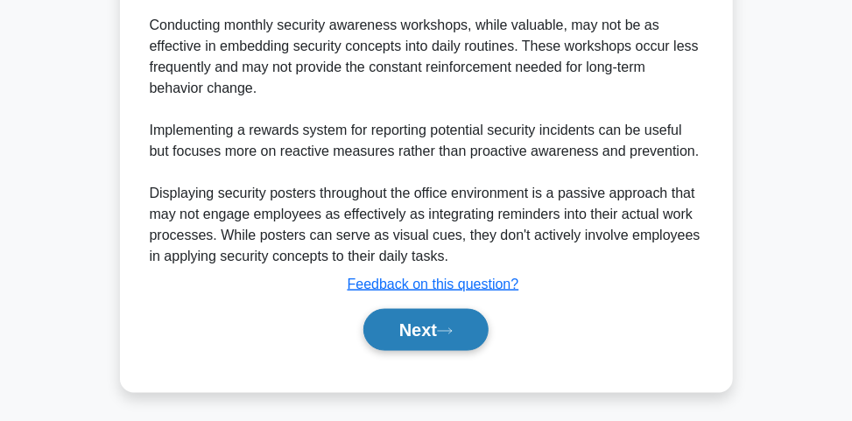
click at [382, 321] on button "Next" at bounding box center [426, 330] width 125 height 42
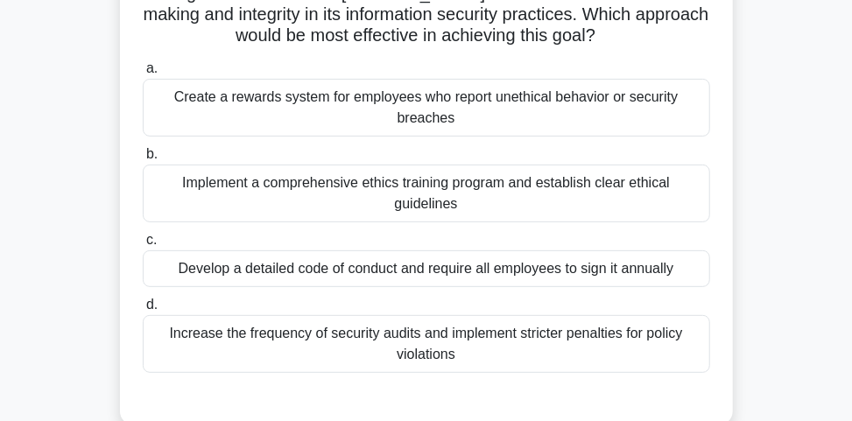
scroll to position [140, 0]
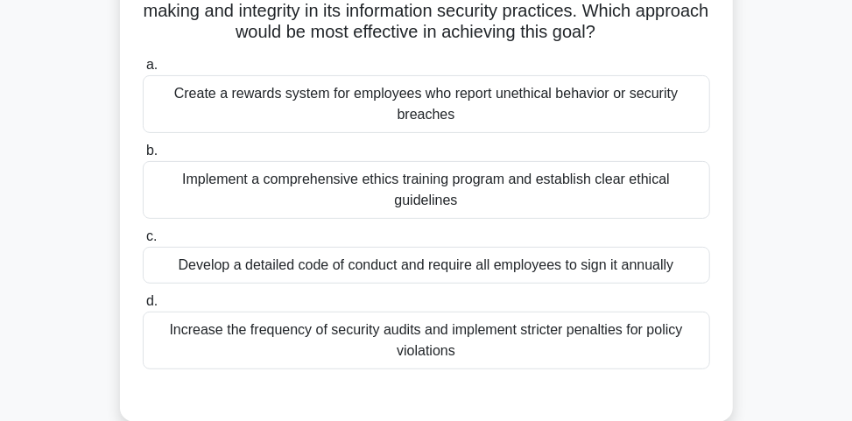
click at [405, 84] on div "Create a rewards system for employees who report unethical behavior or security…" at bounding box center [427, 104] width 568 height 58
click at [143, 71] on input "a. Create a rewards system for employees who report unethical behavior or secur…" at bounding box center [143, 65] width 0 height 11
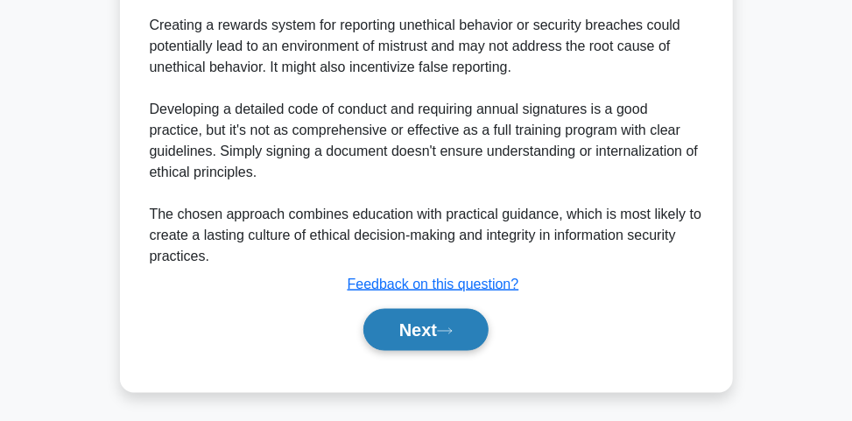
click at [452, 328] on icon at bounding box center [445, 330] width 14 height 5
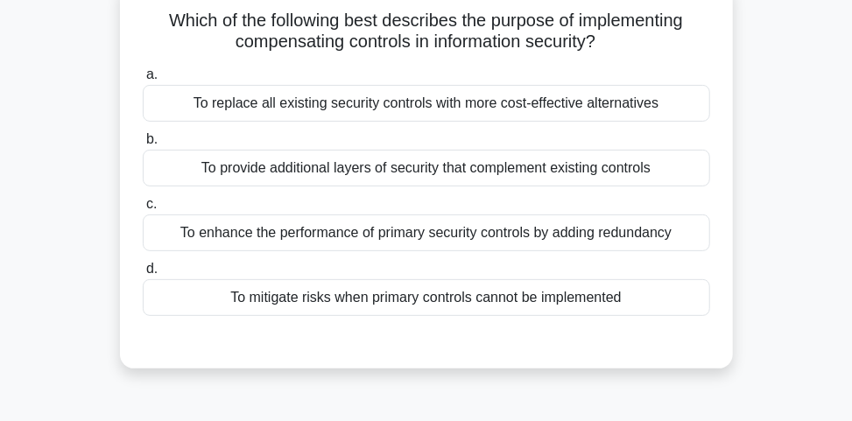
scroll to position [95, 0]
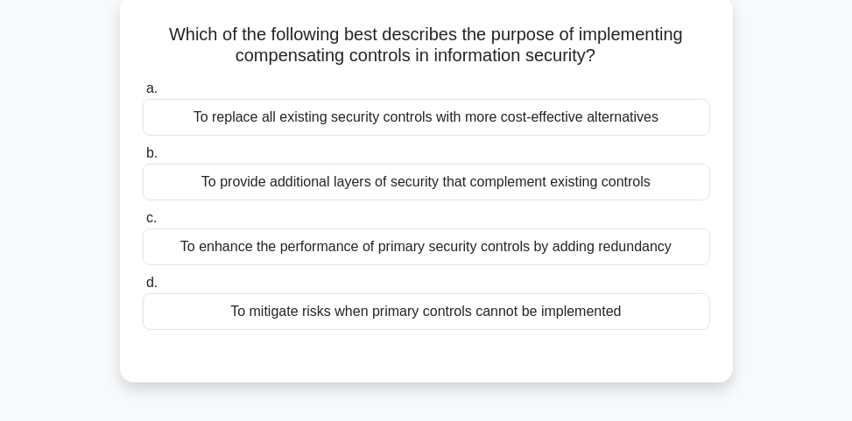
click at [617, 184] on div "To provide additional layers of security that complement existing controls" at bounding box center [427, 182] width 568 height 37
click at [143, 159] on input "b. To provide additional layers of security that complement existing controls" at bounding box center [143, 153] width 0 height 11
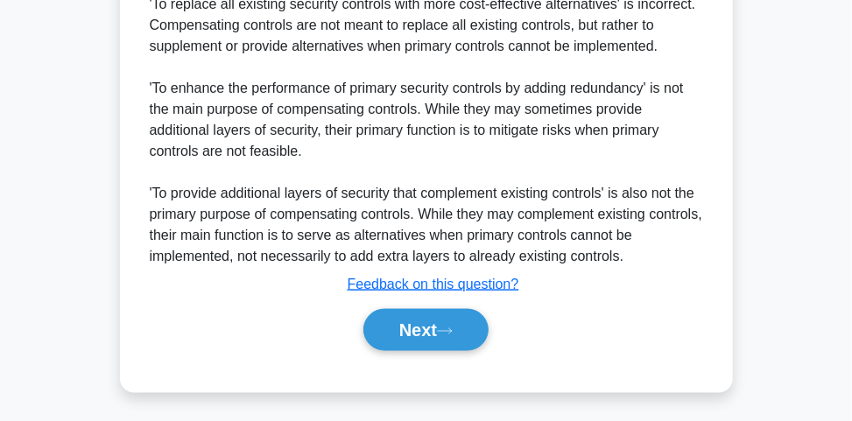
click at [463, 328] on button "Next" at bounding box center [426, 330] width 125 height 42
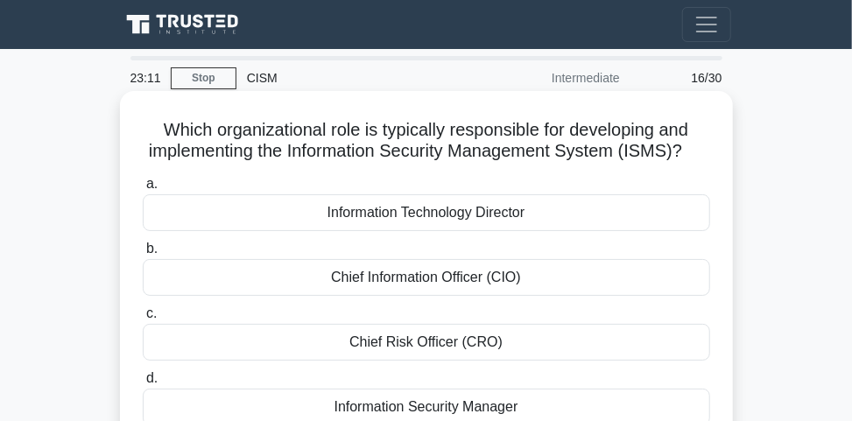
scroll to position [70, 0]
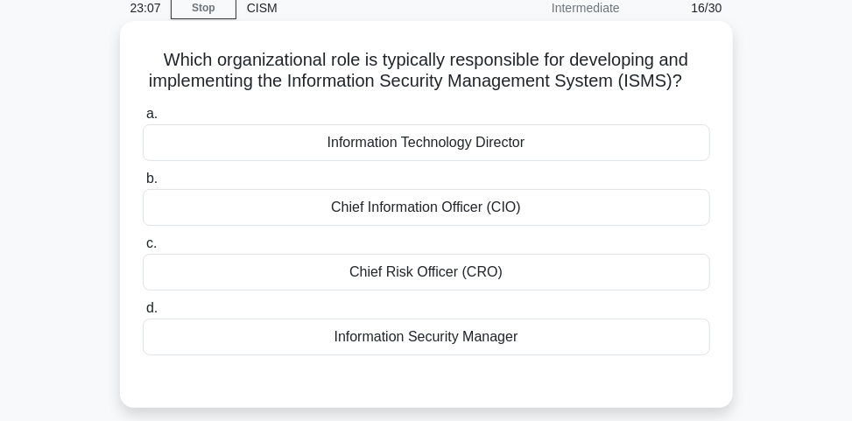
click at [457, 161] on div "Information Technology Director" at bounding box center [427, 142] width 568 height 37
click at [143, 120] on input "a. Information Technology Director" at bounding box center [143, 114] width 0 height 11
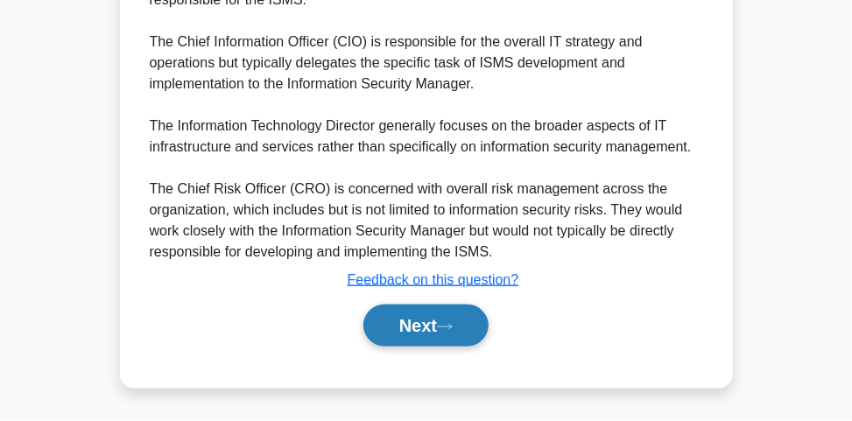
click at [480, 324] on button "Next" at bounding box center [426, 326] width 125 height 42
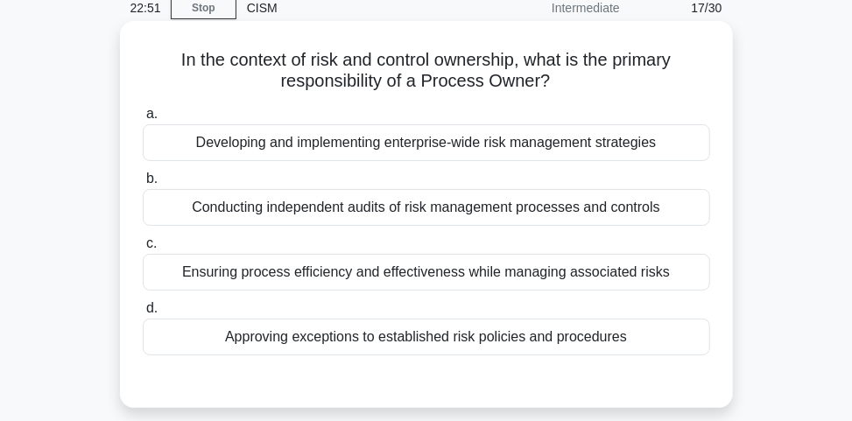
click at [447, 269] on div "Ensuring process efficiency and effectiveness while managing associated risks" at bounding box center [427, 272] width 568 height 37
click at [143, 250] on input "c. Ensuring process efficiency and effectiveness while managing associated risks" at bounding box center [143, 243] width 0 height 11
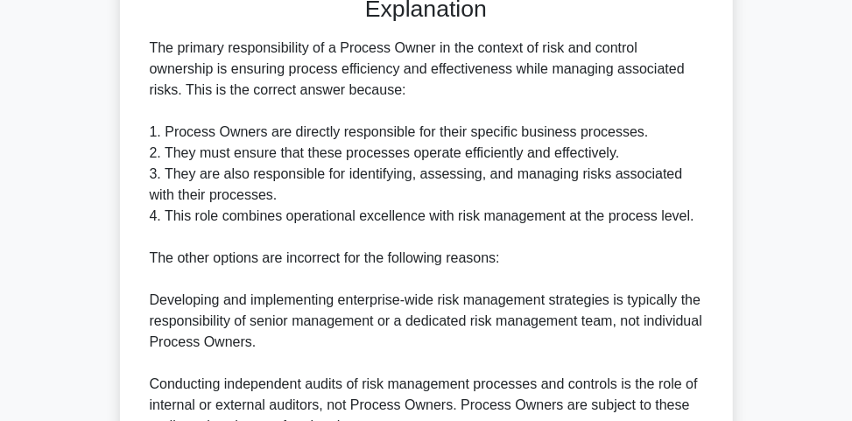
scroll to position [771, 0]
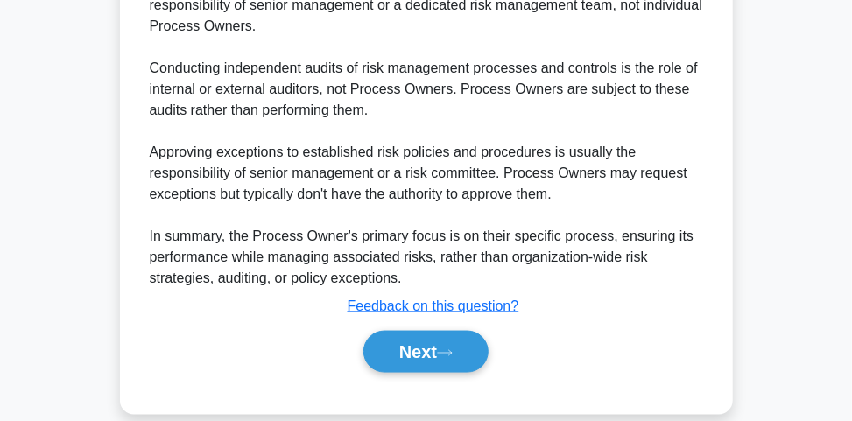
click at [440, 324] on div "Next" at bounding box center [427, 352] width 568 height 56
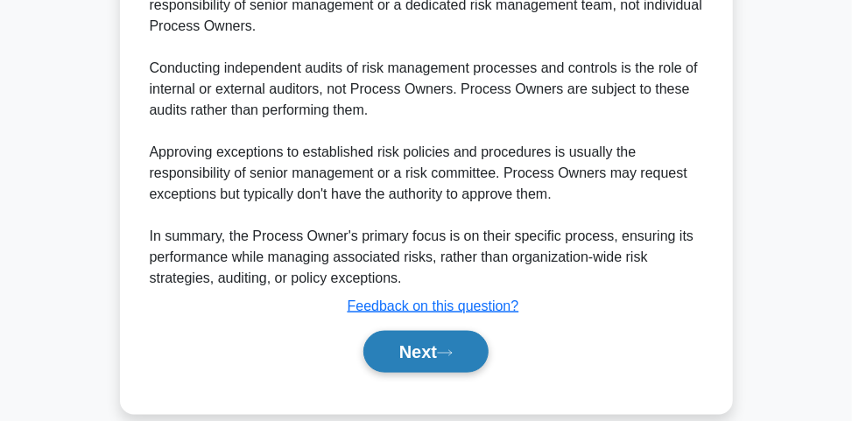
click at [439, 337] on button "Next" at bounding box center [426, 352] width 125 height 42
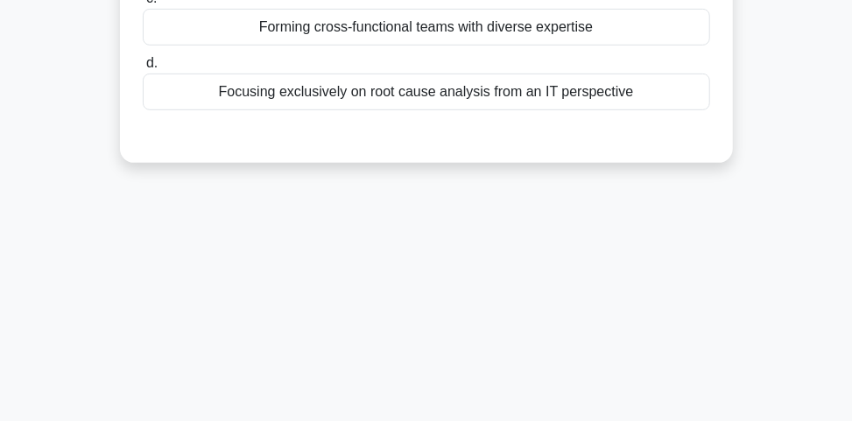
scroll to position [95, 0]
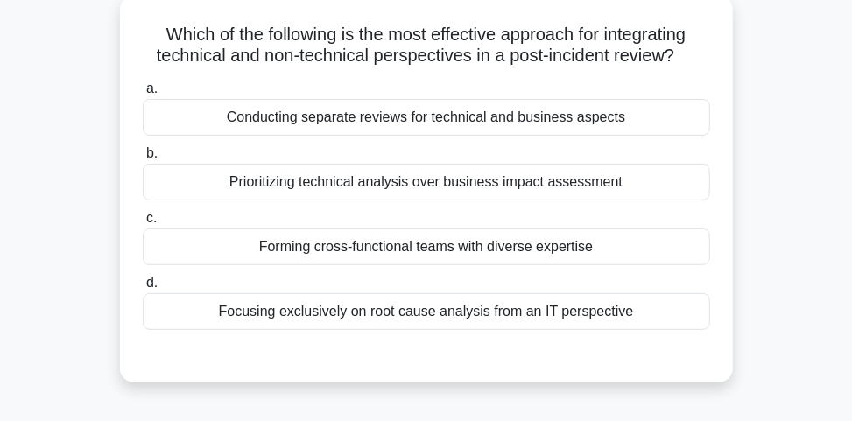
click at [335, 116] on div "Conducting separate reviews for technical and business aspects" at bounding box center [427, 117] width 568 height 37
click at [143, 95] on input "a. Conducting separate reviews for technical and business aspects" at bounding box center [143, 88] width 0 height 11
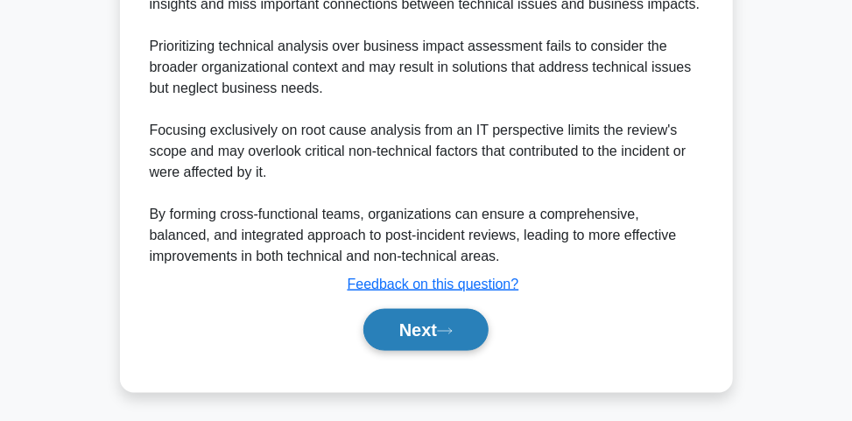
click at [392, 333] on button "Next" at bounding box center [426, 330] width 125 height 42
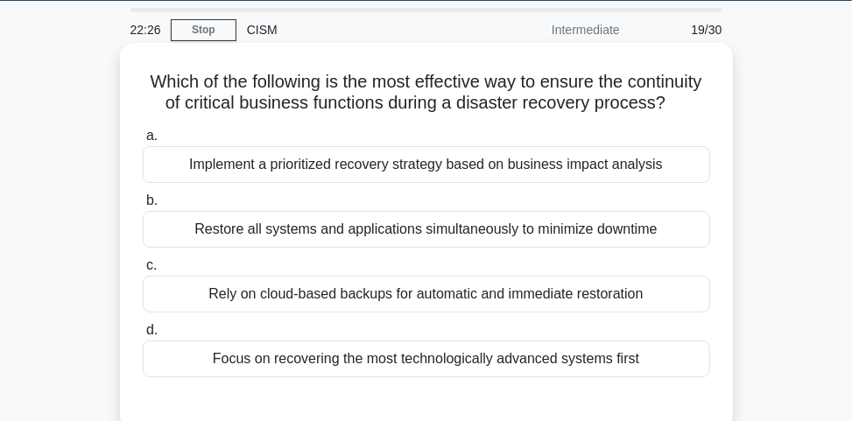
scroll to position [70, 0]
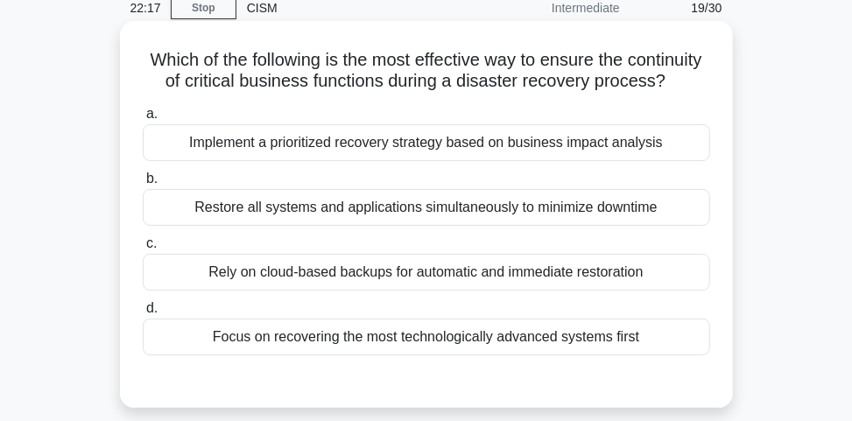
click at [456, 161] on div "Implement a prioritized recovery strategy based on business impact analysis" at bounding box center [427, 142] width 568 height 37
click at [143, 120] on input "a. Implement a prioritized recovery strategy based on business impact analysis" at bounding box center [143, 114] width 0 height 11
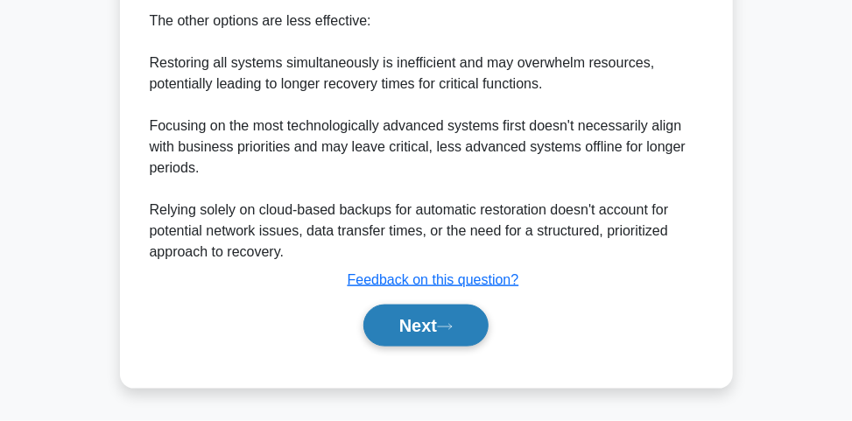
click at [463, 315] on button "Next" at bounding box center [426, 326] width 125 height 42
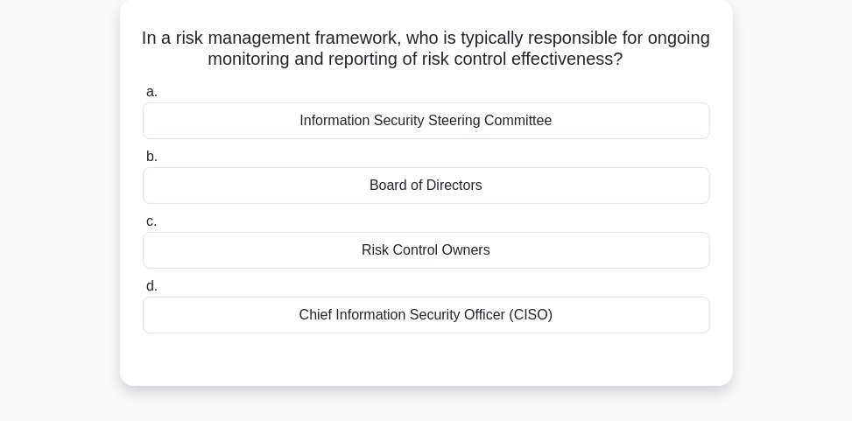
scroll to position [95, 0]
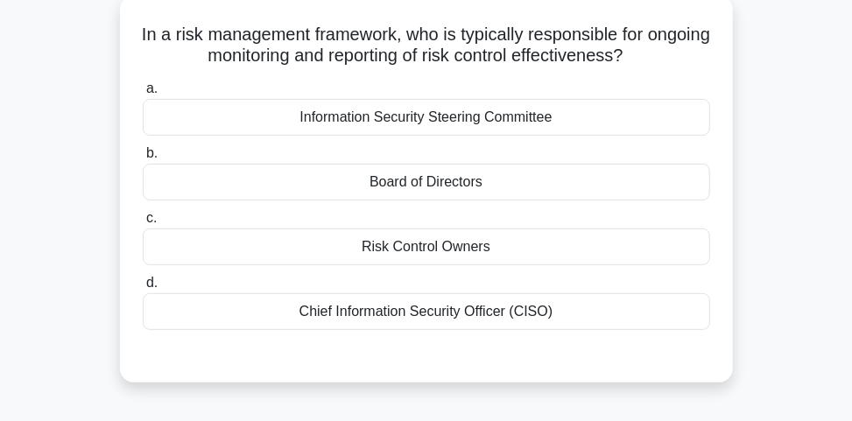
click at [478, 250] on div "Risk Control Owners" at bounding box center [427, 247] width 568 height 37
click at [143, 224] on input "c. Risk Control Owners" at bounding box center [143, 218] width 0 height 11
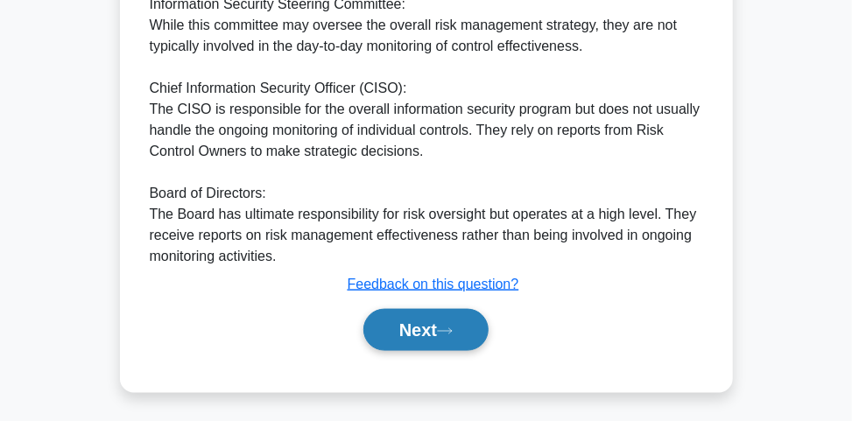
click at [470, 316] on button "Next" at bounding box center [426, 330] width 125 height 42
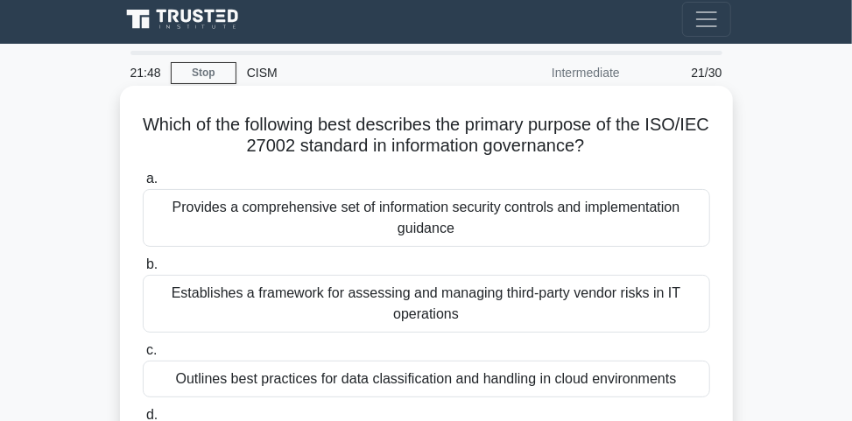
scroll to position [0, 0]
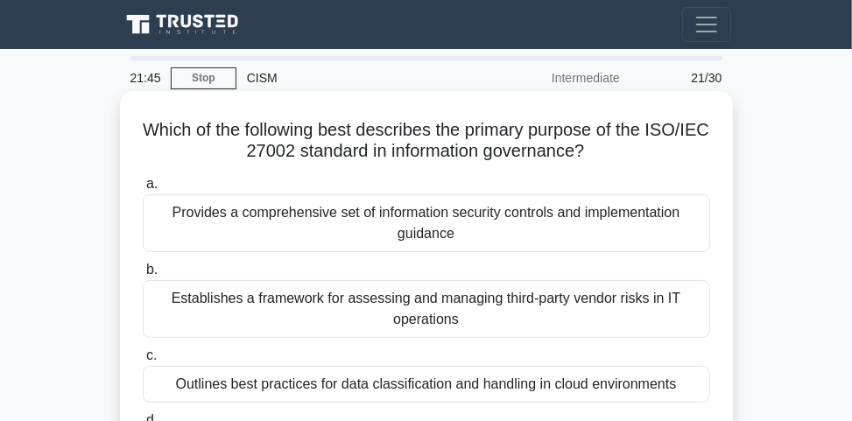
click at [554, 221] on div "Provides a comprehensive set of information security controls and implementatio…" at bounding box center [427, 223] width 568 height 58
click at [520, 230] on div "Provides a comprehensive set of information security controls and implementatio…" at bounding box center [427, 223] width 568 height 58
click at [143, 190] on input "a. Provides a comprehensive set of information security controls and implementa…" at bounding box center [143, 184] width 0 height 11
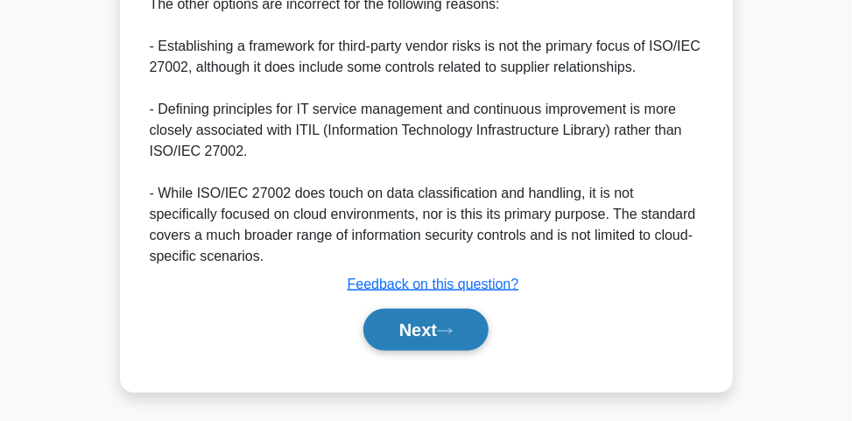
click at [463, 326] on button "Next" at bounding box center [426, 330] width 125 height 42
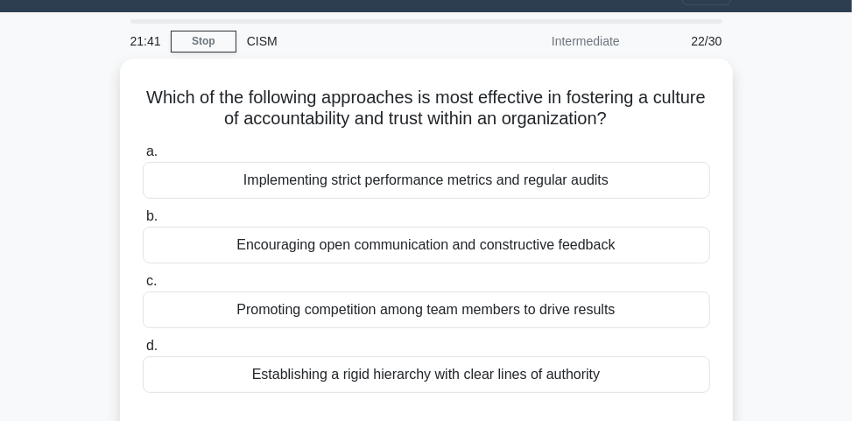
scroll to position [25, 0]
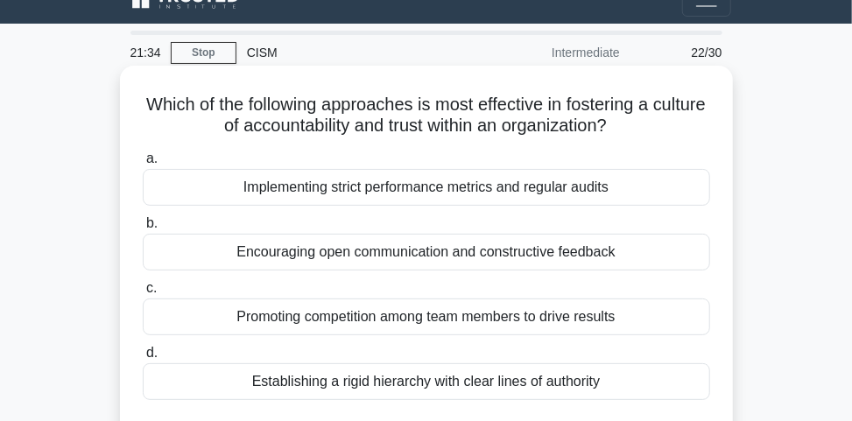
click at [485, 249] on div "Encouraging open communication and constructive feedback" at bounding box center [427, 252] width 568 height 37
click at [143, 230] on input "b. Encouraging open communication and constructive feedback" at bounding box center [143, 223] width 0 height 11
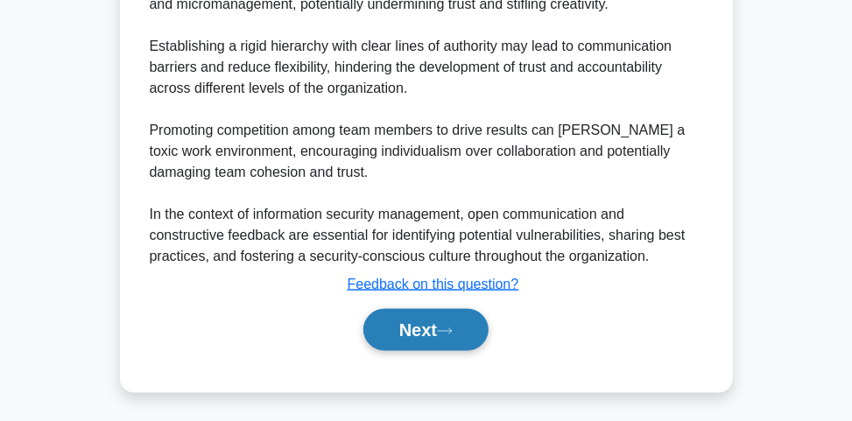
click at [478, 326] on button "Next" at bounding box center [426, 330] width 125 height 42
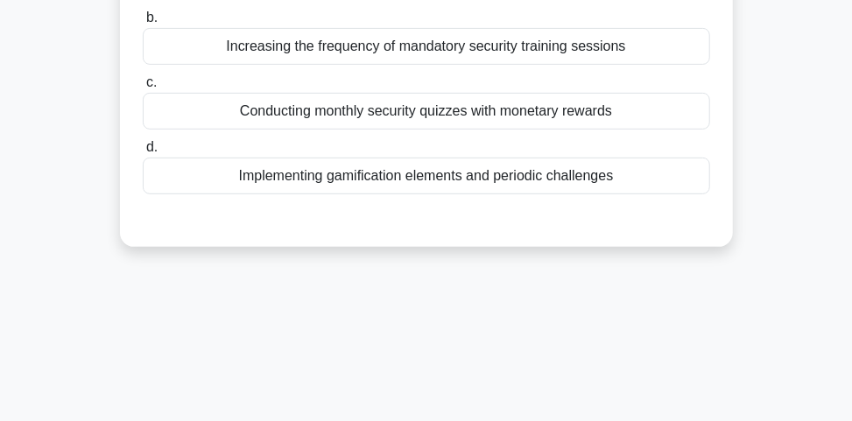
scroll to position [95, 0]
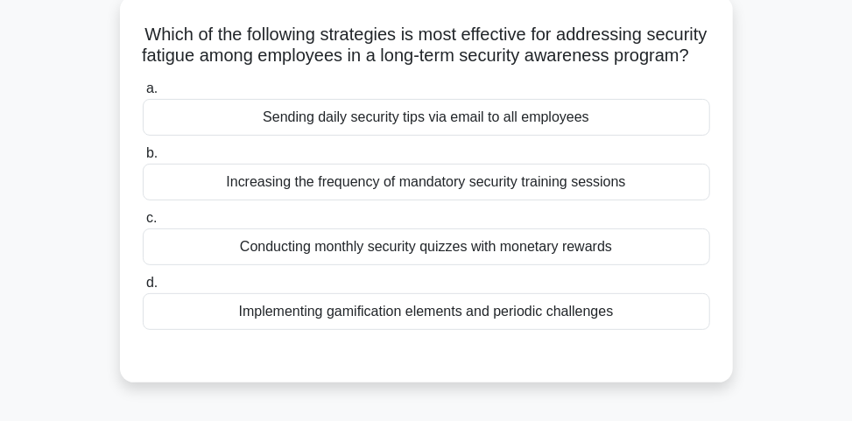
click at [386, 330] on div "Implementing gamification elements and periodic challenges" at bounding box center [427, 311] width 568 height 37
click at [143, 289] on input "d. Implementing gamification elements and periodic challenges" at bounding box center [143, 283] width 0 height 11
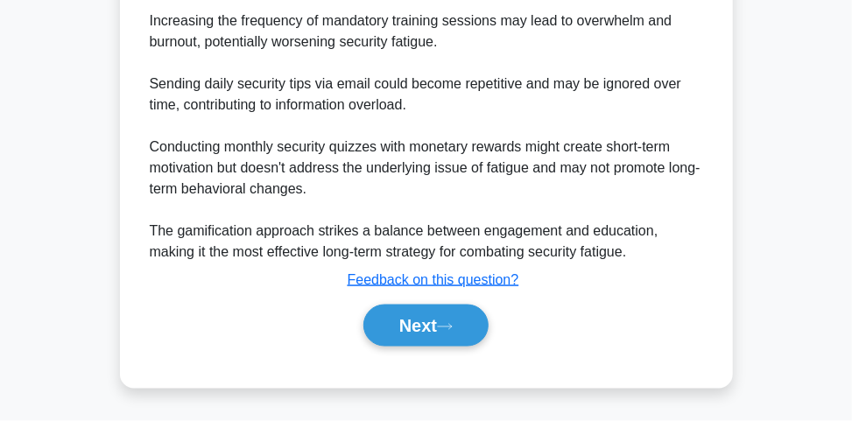
click at [384, 327] on button "Next" at bounding box center [426, 326] width 125 height 42
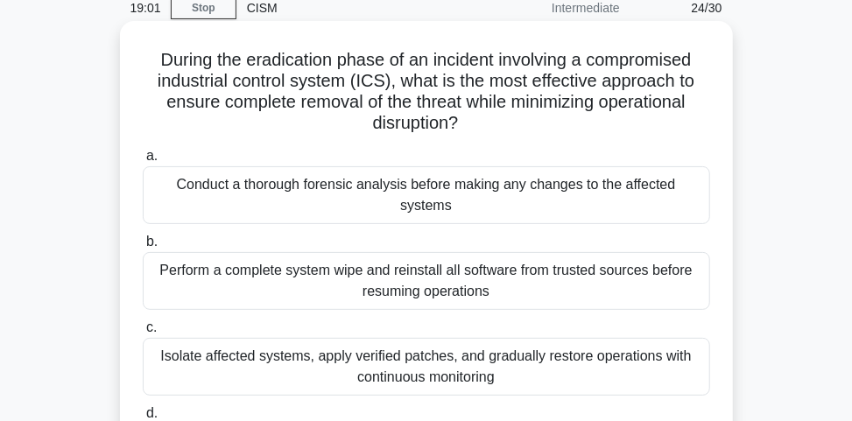
scroll to position [140, 0]
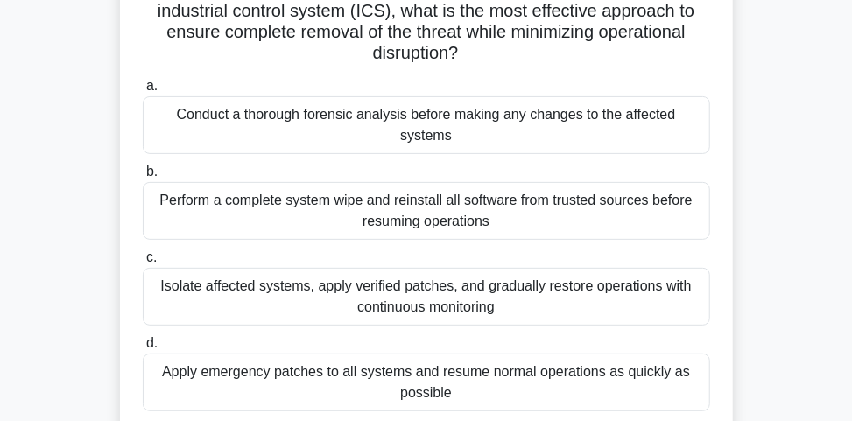
click at [197, 114] on div "Conduct a thorough forensic analysis before making any changes to the affected …" at bounding box center [427, 125] width 568 height 58
click at [143, 92] on input "a. Conduct a thorough forensic analysis before making any changes to the affect…" at bounding box center [143, 86] width 0 height 11
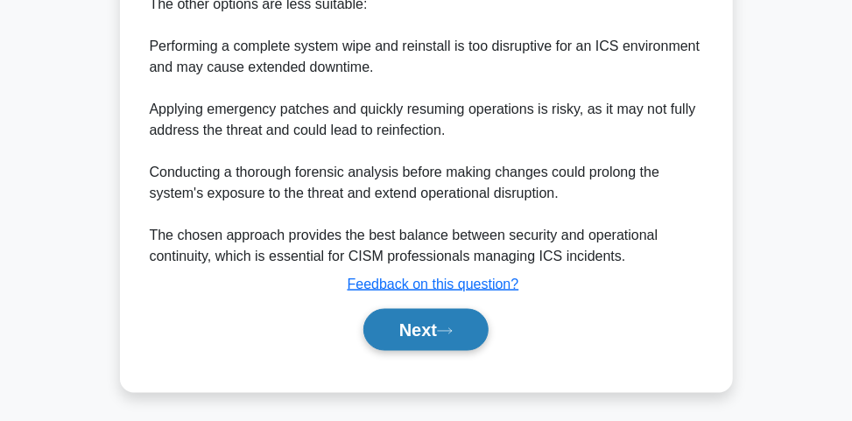
click at [427, 329] on button "Next" at bounding box center [426, 330] width 125 height 42
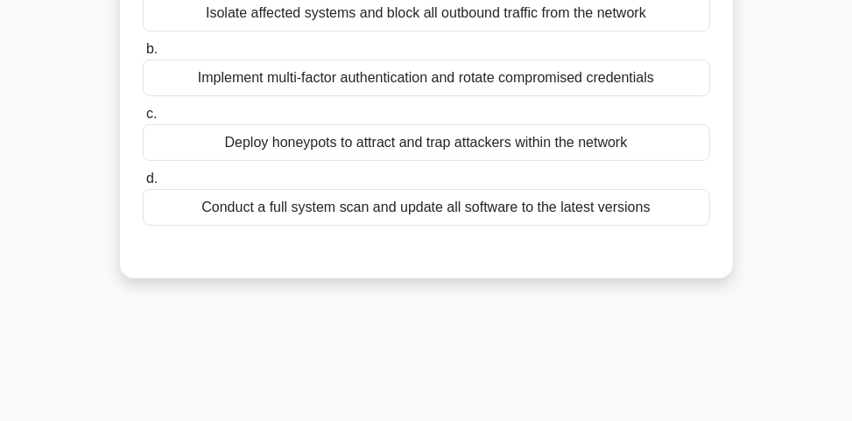
scroll to position [25, 0]
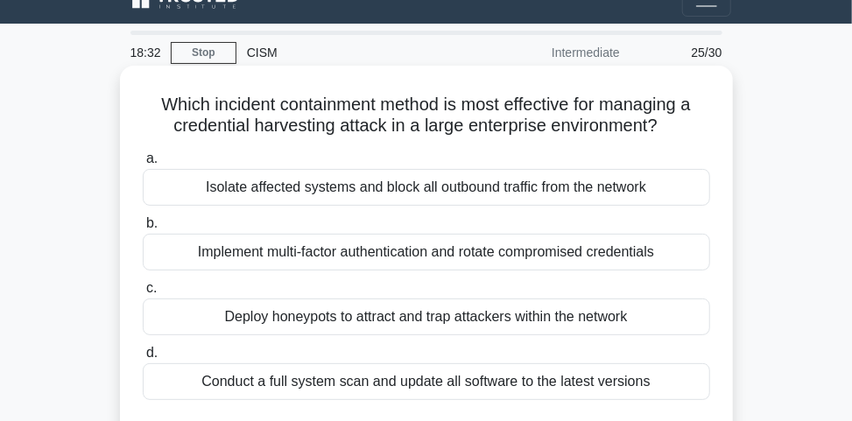
click at [330, 249] on div "Implement multi-factor authentication and rotate compromised credentials" at bounding box center [427, 252] width 568 height 37
click at [143, 230] on input "b. Implement multi-factor authentication and rotate compromised credentials" at bounding box center [143, 223] width 0 height 11
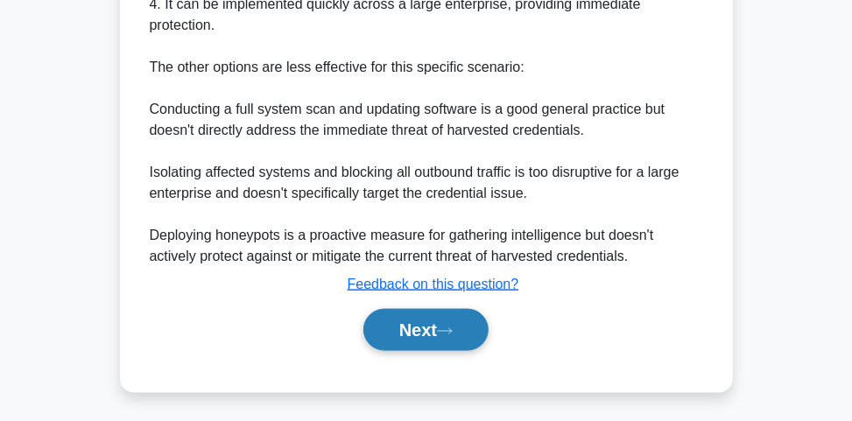
click at [441, 338] on button "Next" at bounding box center [426, 330] width 125 height 42
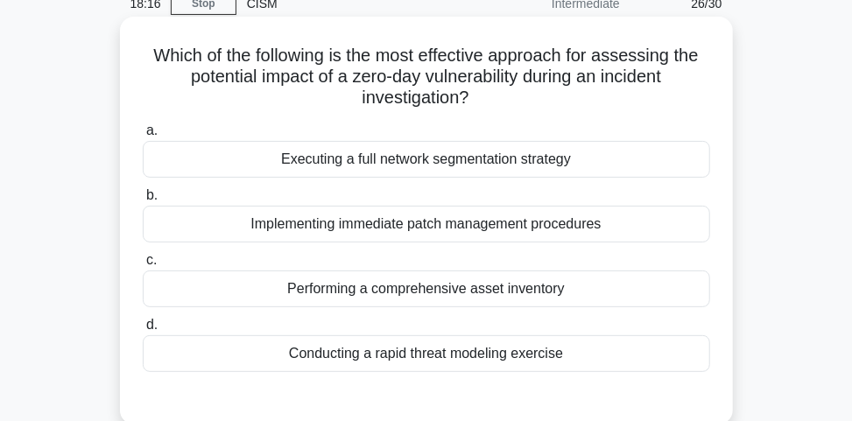
scroll to position [95, 0]
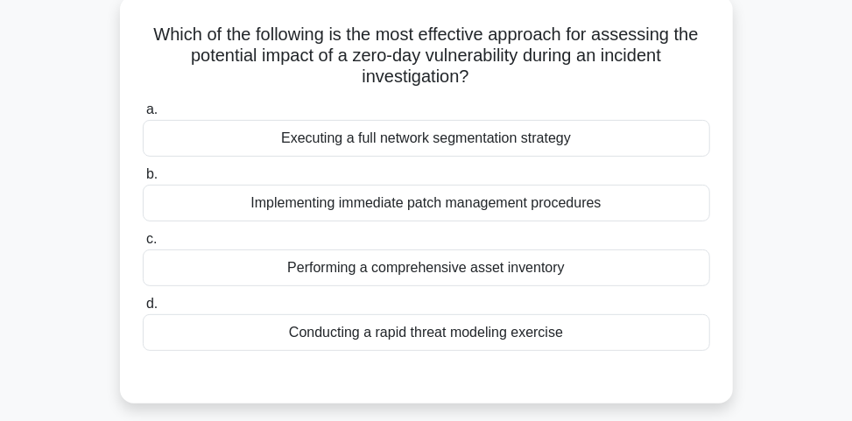
click at [389, 334] on div "Conducting a rapid threat modeling exercise" at bounding box center [427, 332] width 568 height 37
click at [143, 310] on input "d. Conducting a rapid threat modeling exercise" at bounding box center [143, 304] width 0 height 11
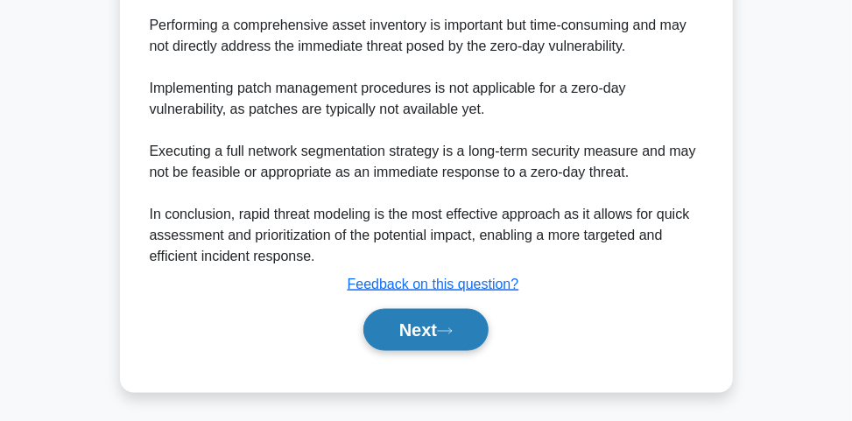
click at [426, 326] on button "Next" at bounding box center [426, 330] width 125 height 42
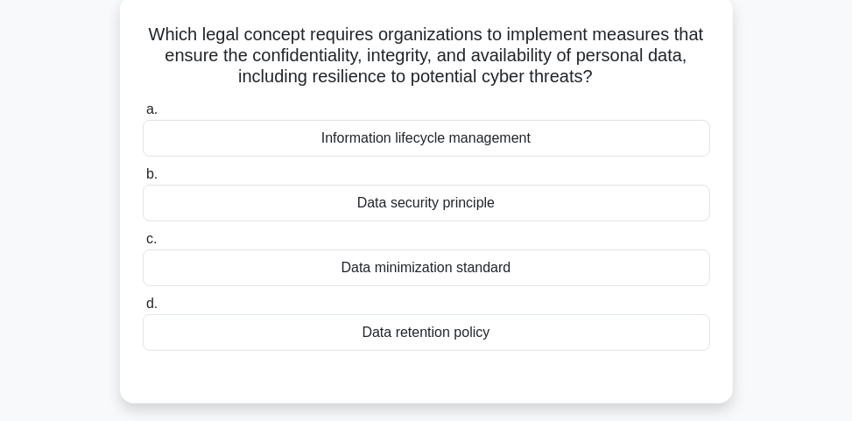
click at [422, 143] on div "Information lifecycle management" at bounding box center [427, 138] width 568 height 37
click at [143, 116] on input "a. Information lifecycle management" at bounding box center [143, 109] width 0 height 11
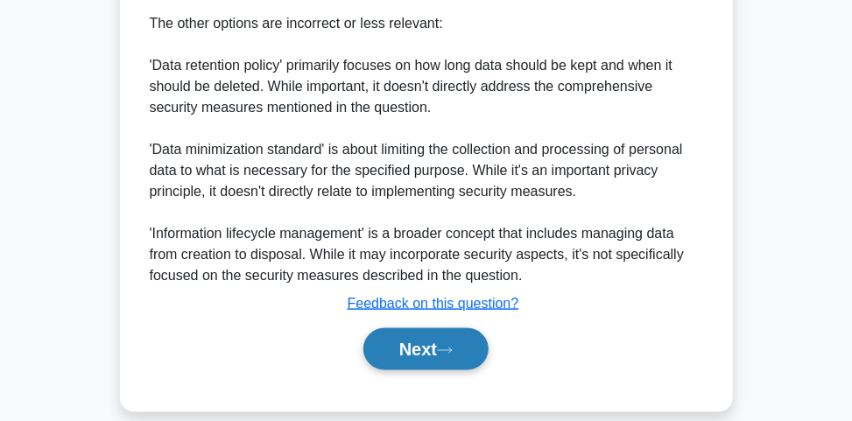
click at [459, 338] on button "Next" at bounding box center [426, 349] width 125 height 42
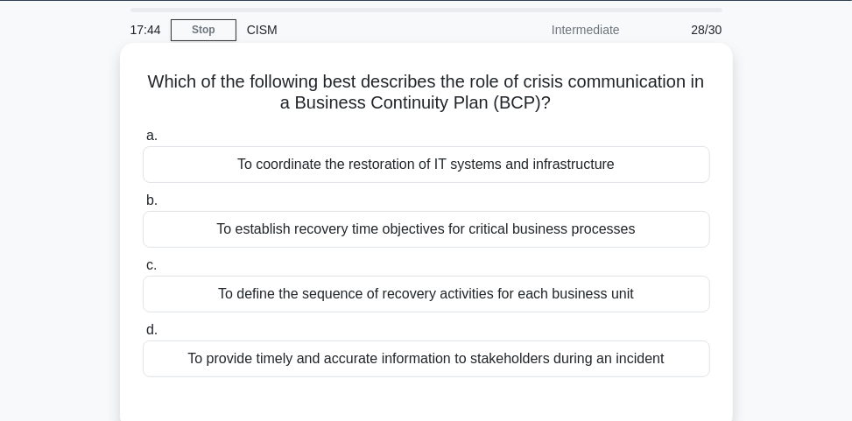
scroll to position [70, 0]
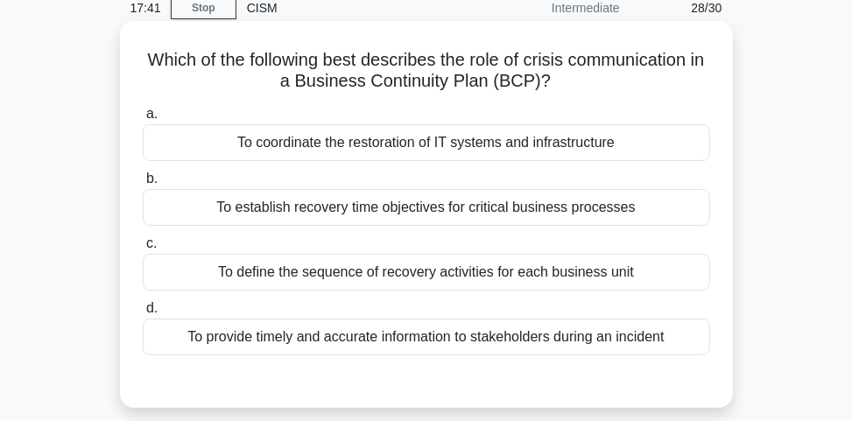
click at [440, 338] on div "To provide timely and accurate information to stakeholders during an incident" at bounding box center [427, 337] width 568 height 37
click at [143, 314] on input "d. To provide timely and accurate information to stakeholders during an incident" at bounding box center [143, 308] width 0 height 11
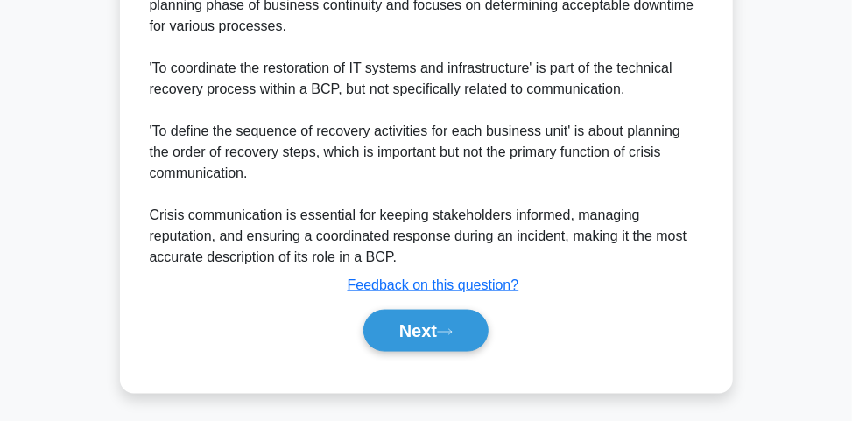
click at [439, 337] on button "Next" at bounding box center [426, 331] width 125 height 42
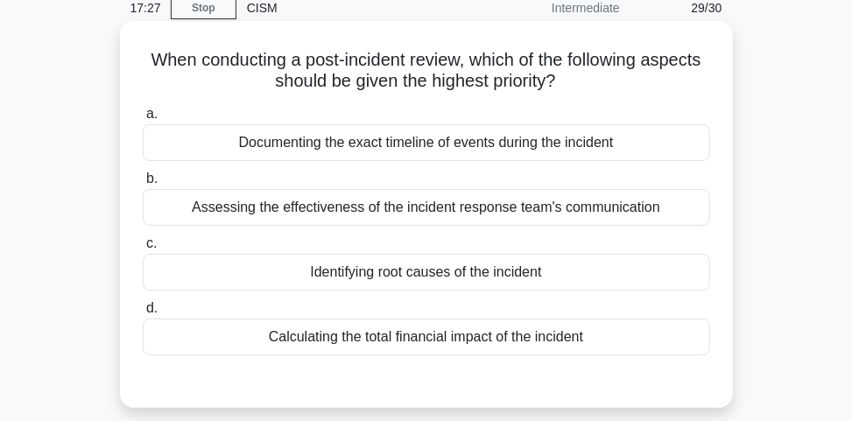
click at [442, 279] on div "Identifying root causes of the incident" at bounding box center [427, 272] width 568 height 37
click at [143, 250] on input "c. Identifying root causes of the incident" at bounding box center [143, 243] width 0 height 11
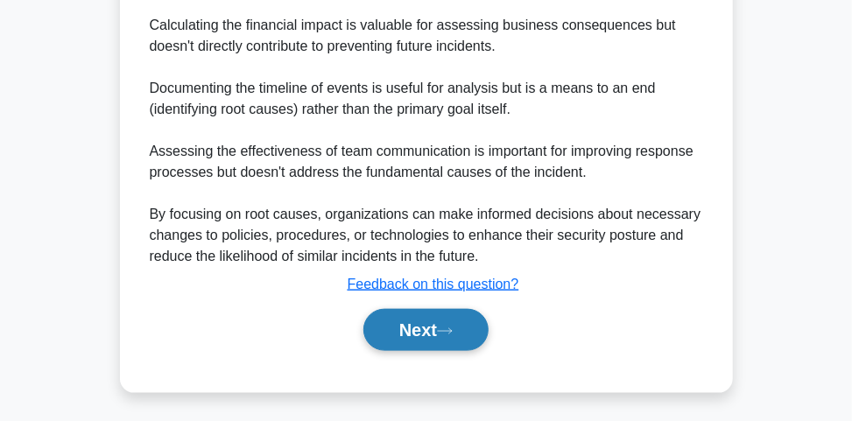
click at [448, 333] on button "Next" at bounding box center [426, 330] width 125 height 42
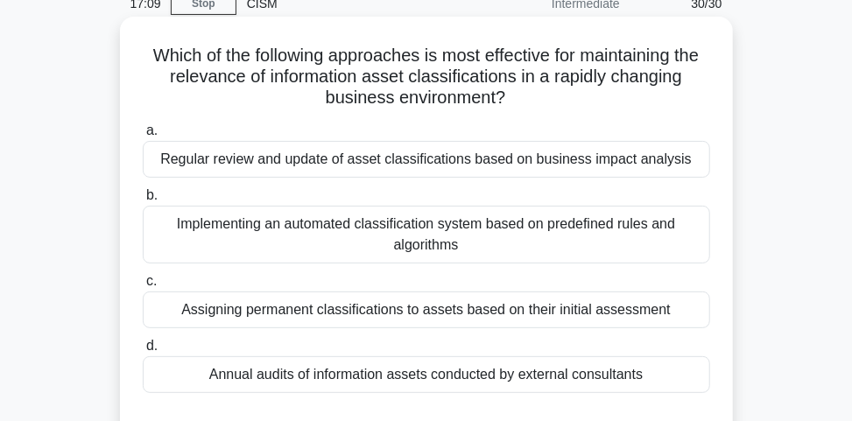
scroll to position [95, 0]
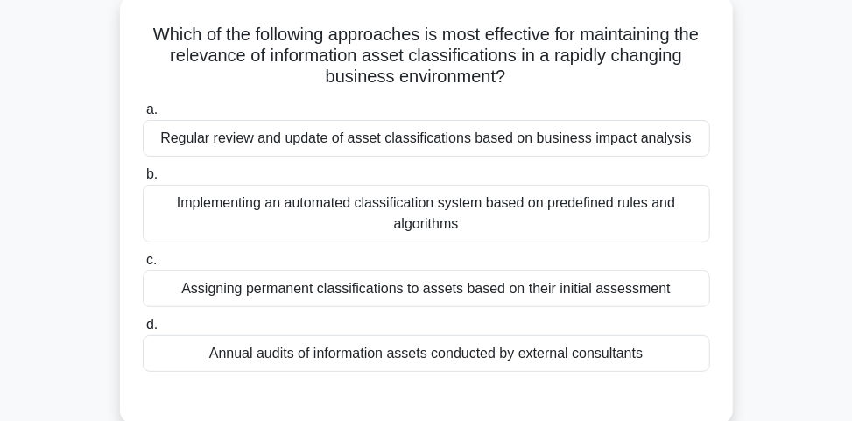
click at [378, 135] on div "Regular review and update of asset classifications based on business impact ana…" at bounding box center [427, 138] width 568 height 37
click at [143, 116] on input "a. Regular review and update of asset classifications based on business impact …" at bounding box center [143, 109] width 0 height 11
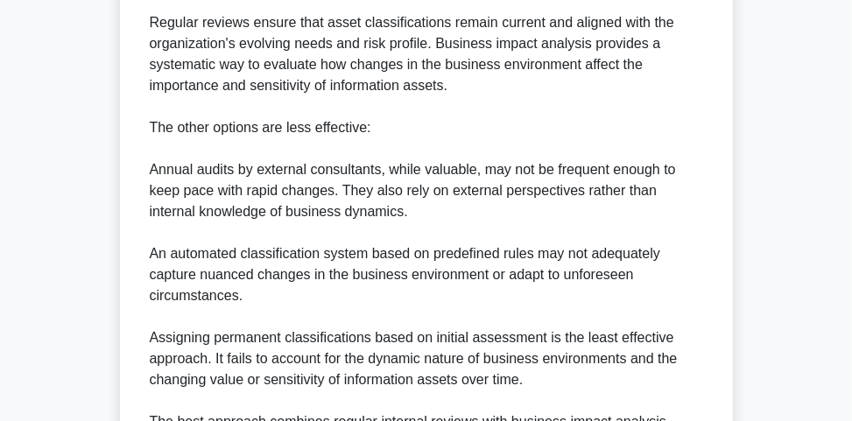
scroll to position [796, 0]
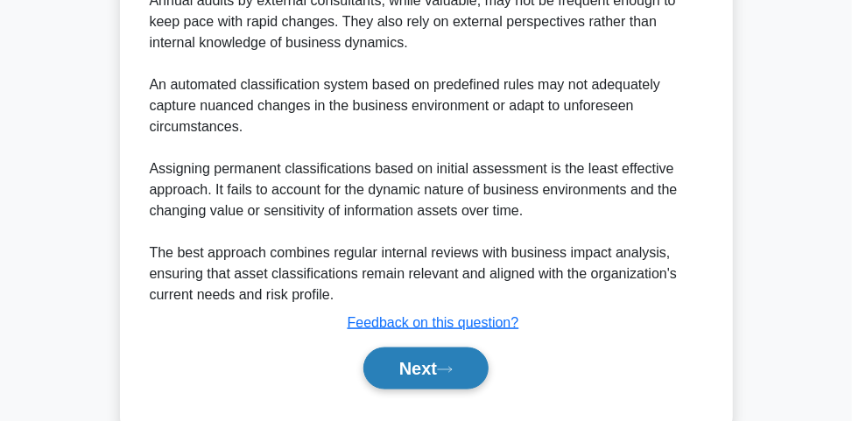
click at [459, 358] on button "Next" at bounding box center [426, 369] width 125 height 42
